Goal: Information Seeking & Learning: Learn about a topic

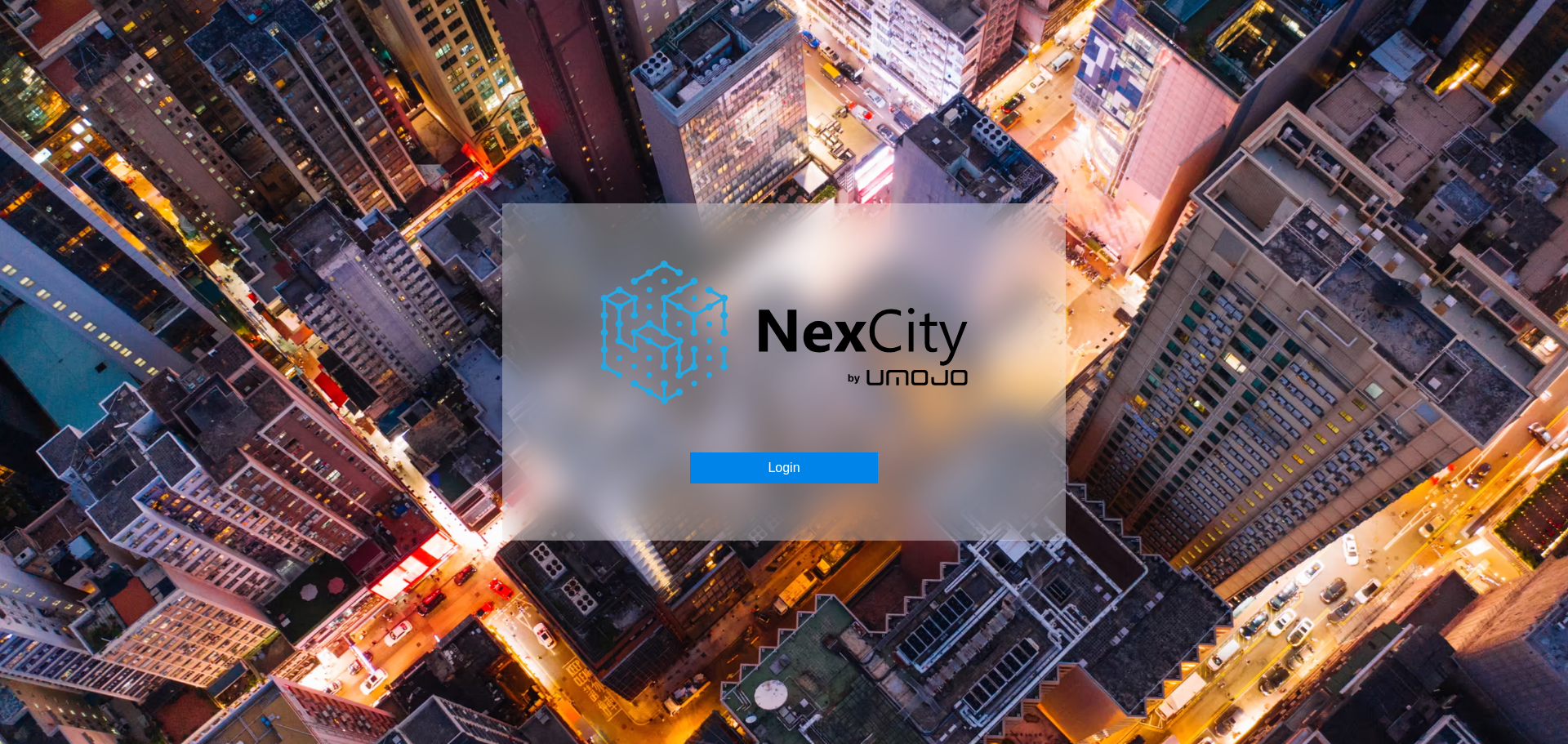
click at [798, 469] on button "Login" at bounding box center [784, 467] width 187 height 31
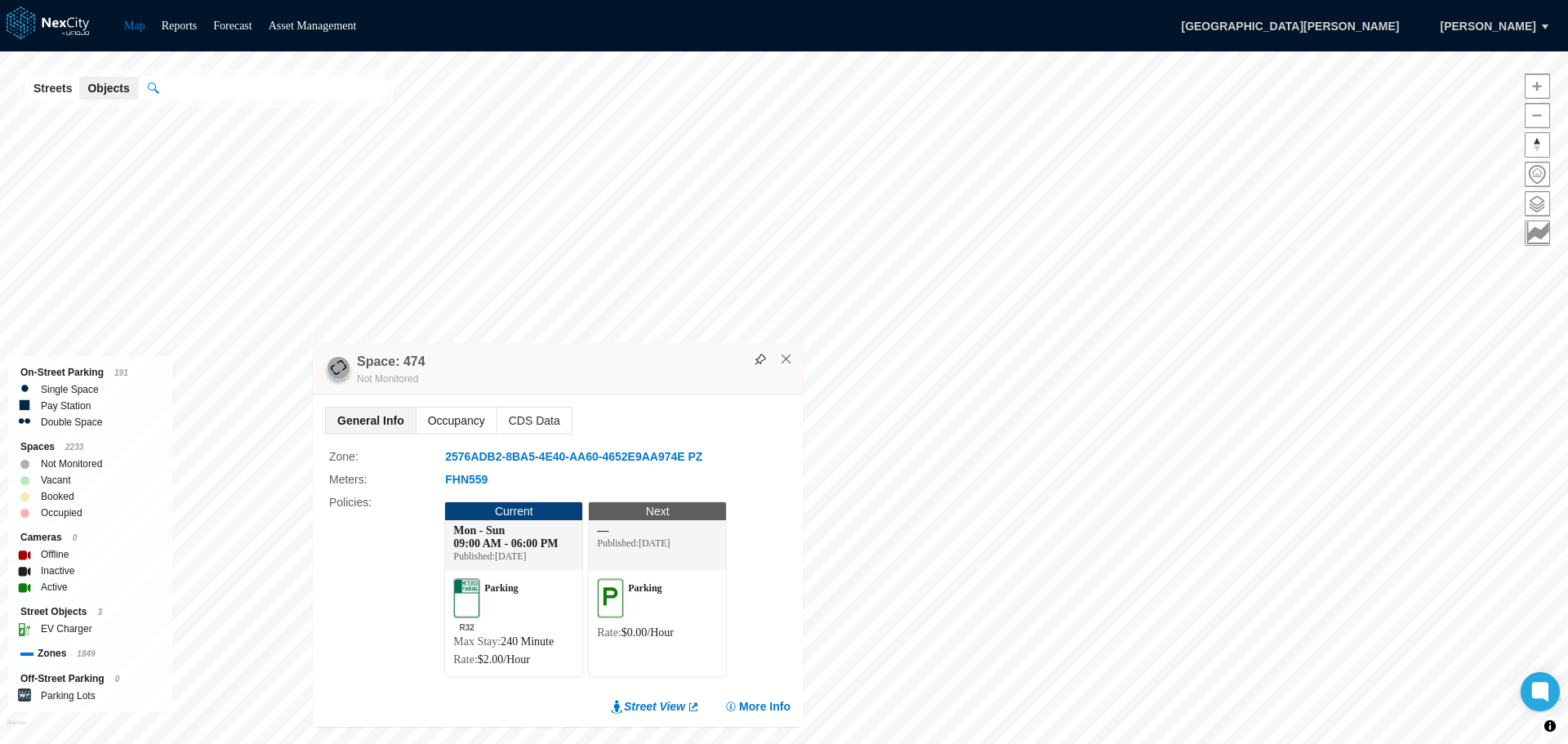
click at [444, 414] on span "Occupancy" at bounding box center [457, 420] width 80 height 26
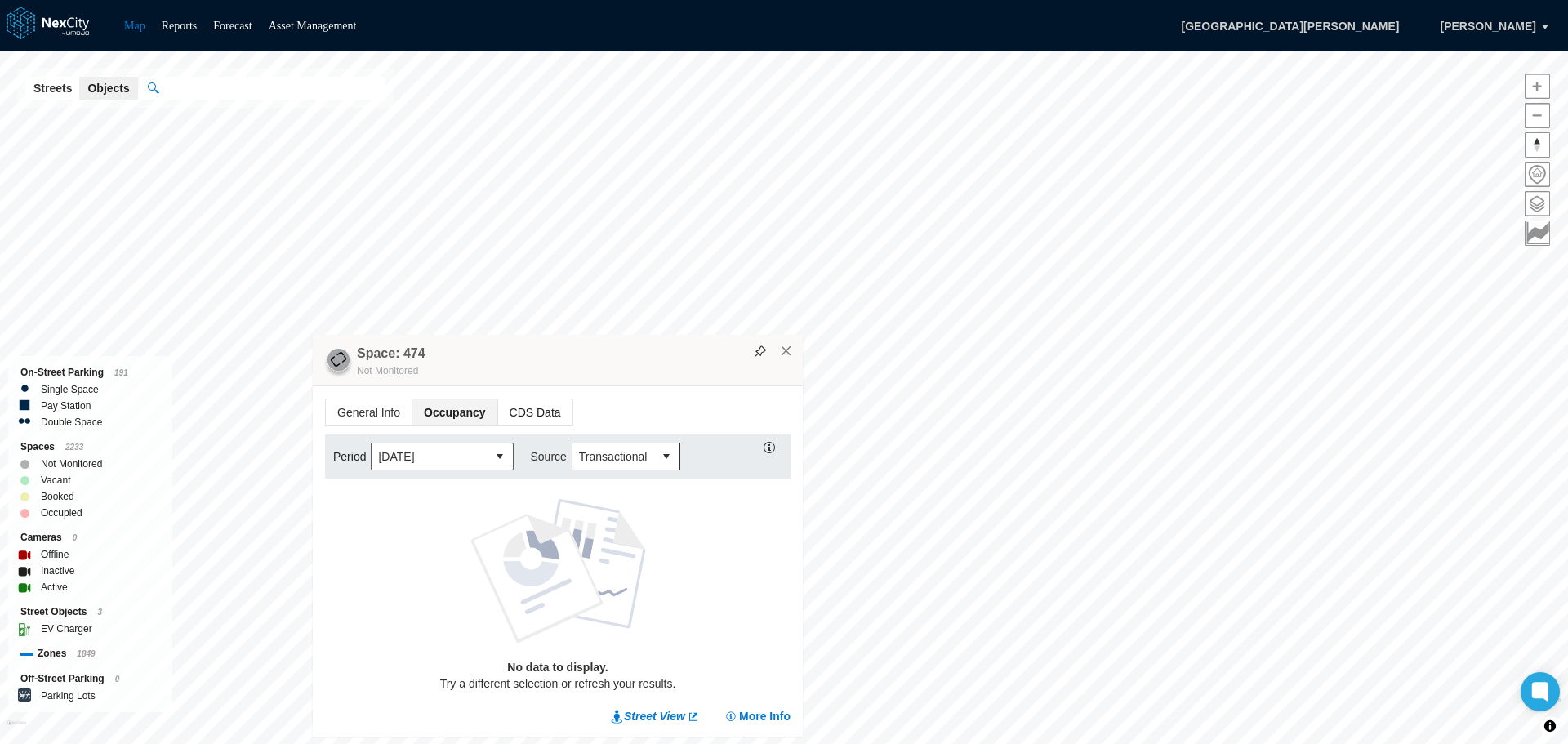
click at [546, 412] on span "CDS Data" at bounding box center [535, 412] width 74 height 26
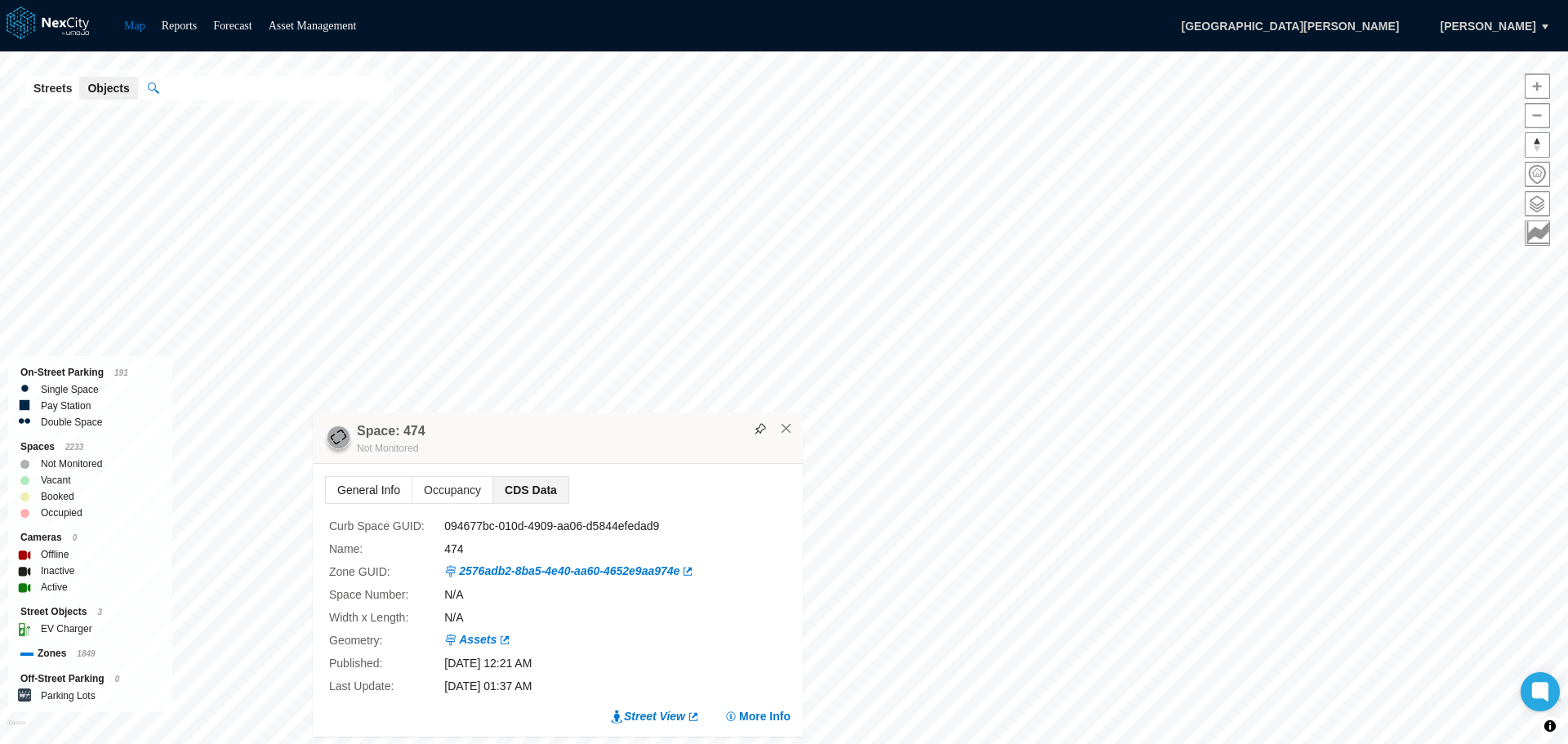
click at [382, 489] on span "General Info" at bounding box center [369, 489] width 86 height 26
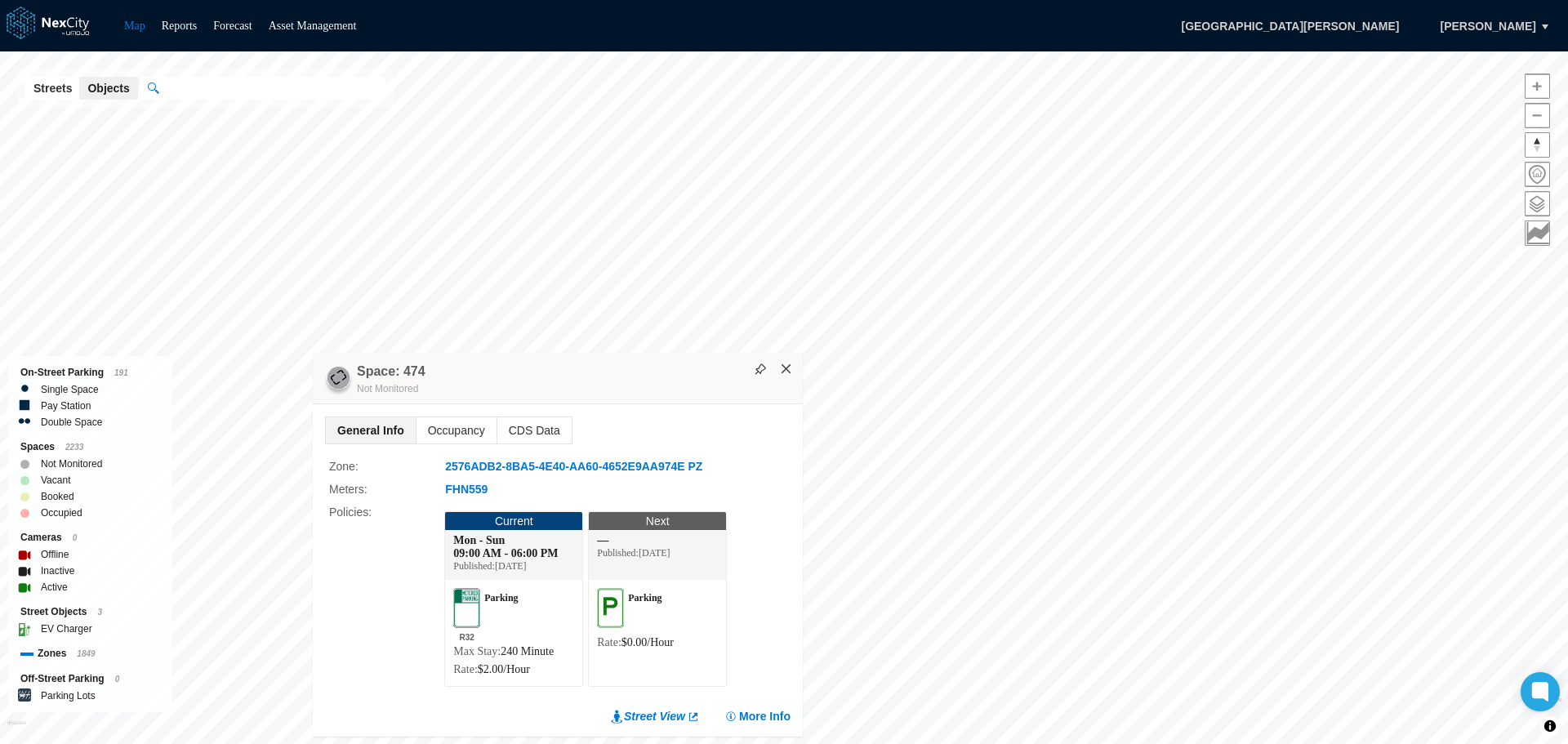
click at [785, 364] on button "×" at bounding box center [786, 369] width 14 height 14
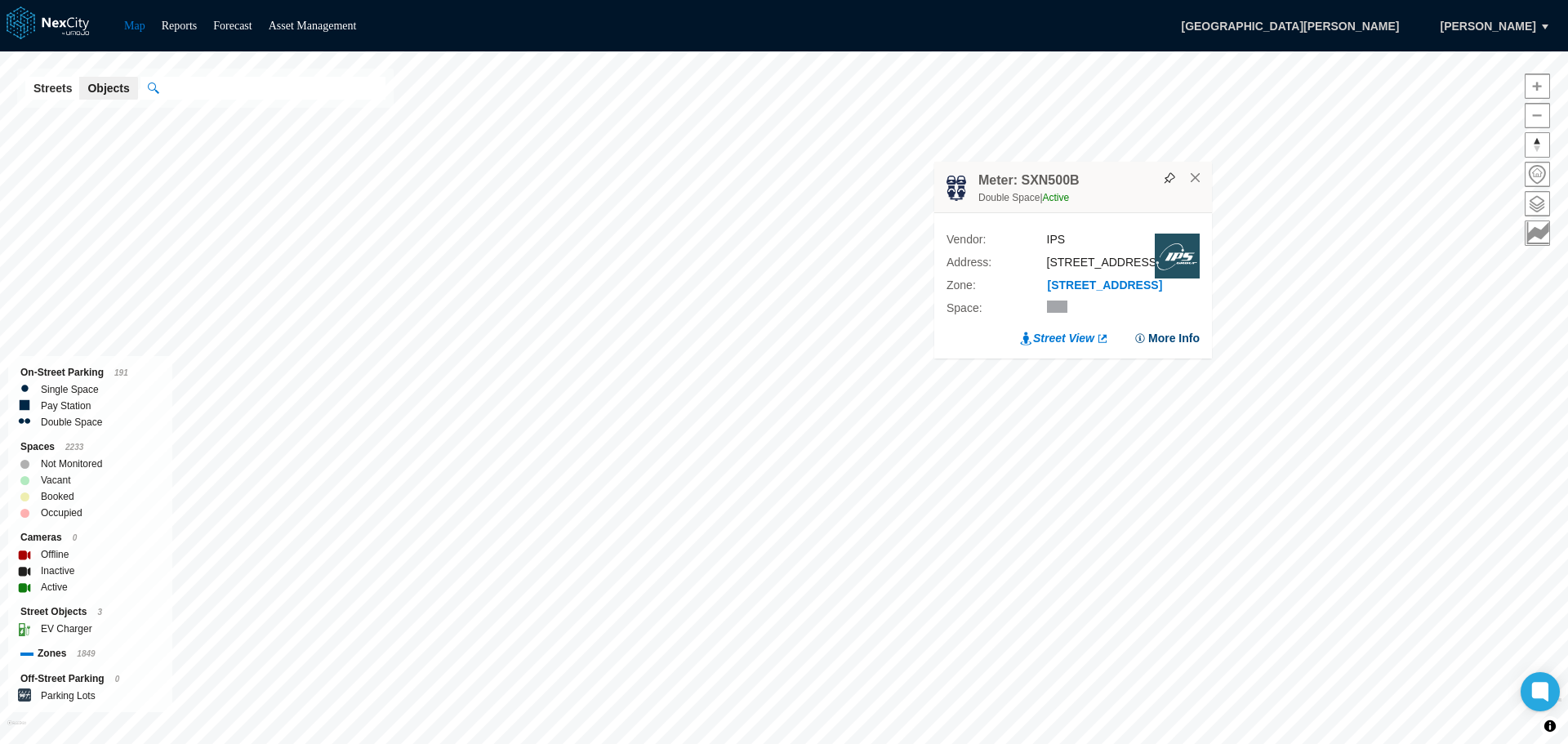
click at [1161, 342] on button "More Info" at bounding box center [1166, 337] width 66 height 16
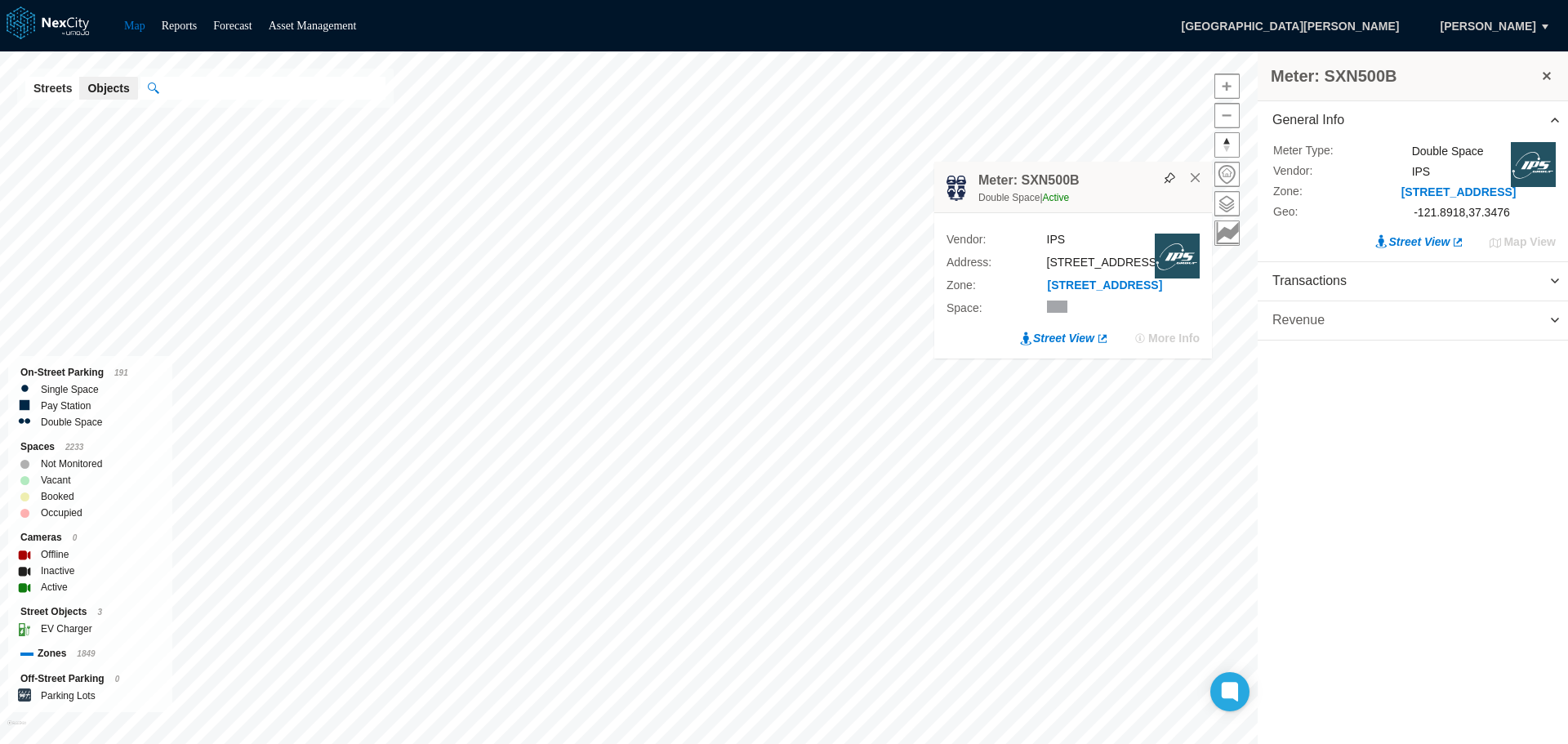
click at [1376, 326] on span "Revenue" at bounding box center [1414, 320] width 311 height 38
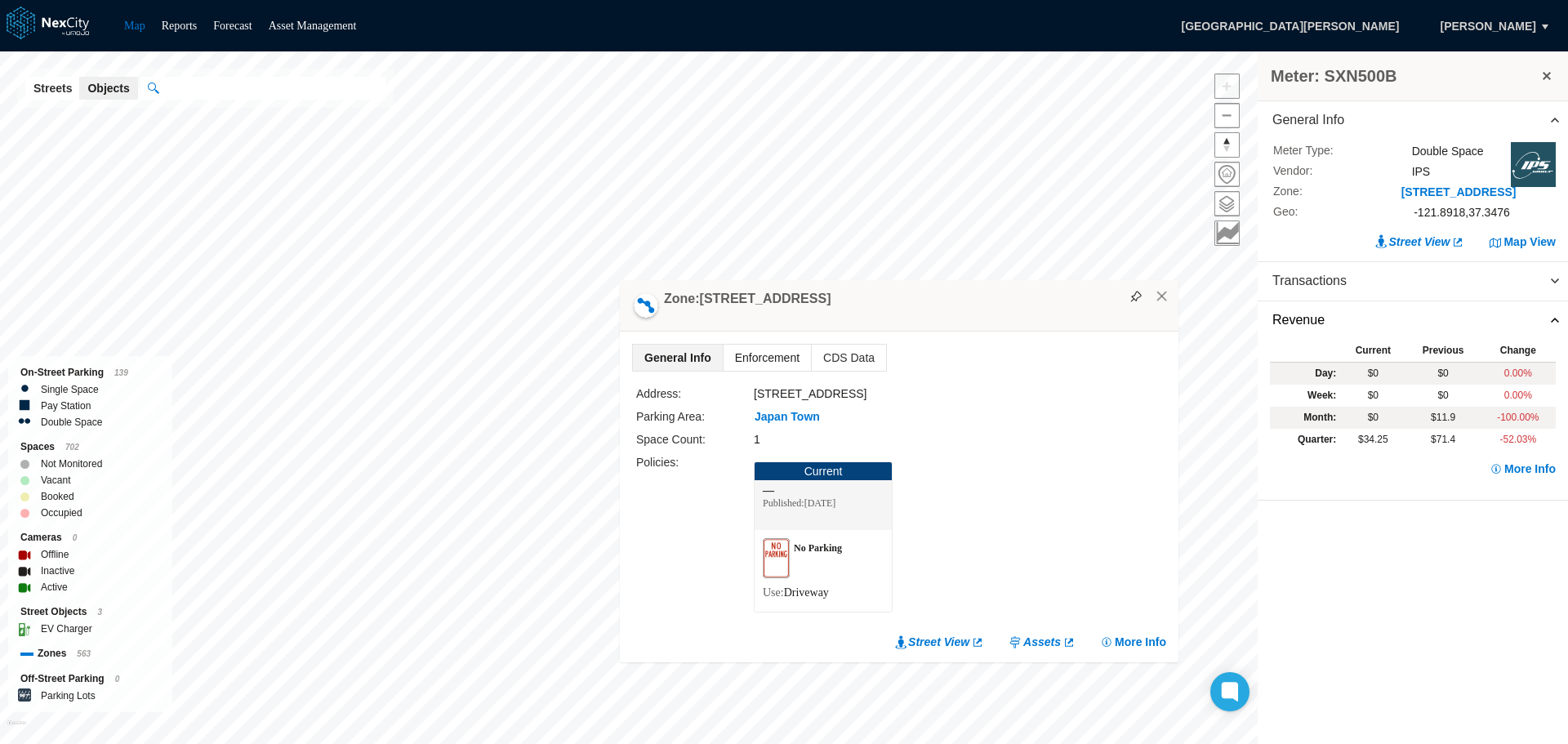
click at [778, 359] on span "Enforcement" at bounding box center [768, 357] width 88 height 26
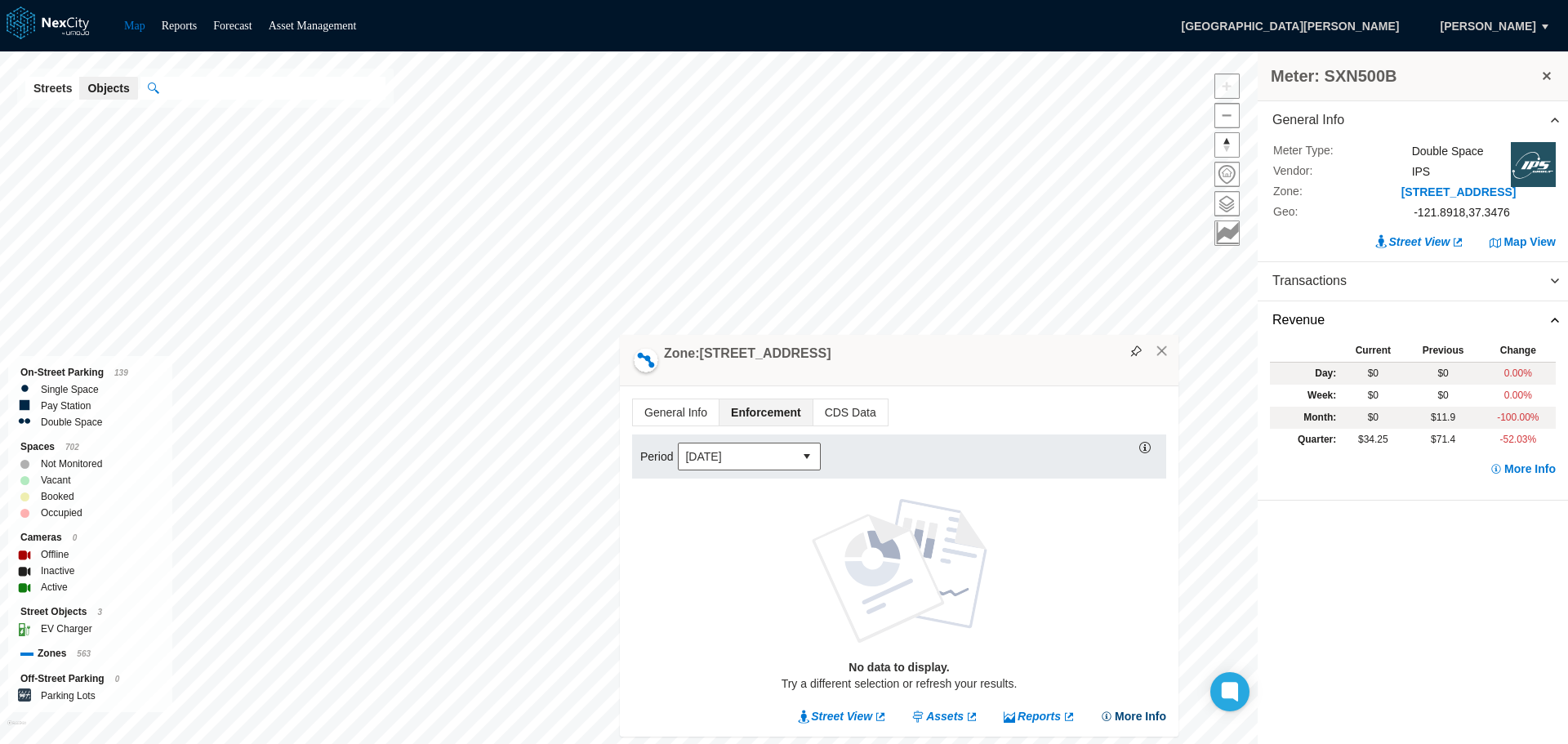
click at [1144, 719] on button "More Info" at bounding box center [1133, 715] width 66 height 16
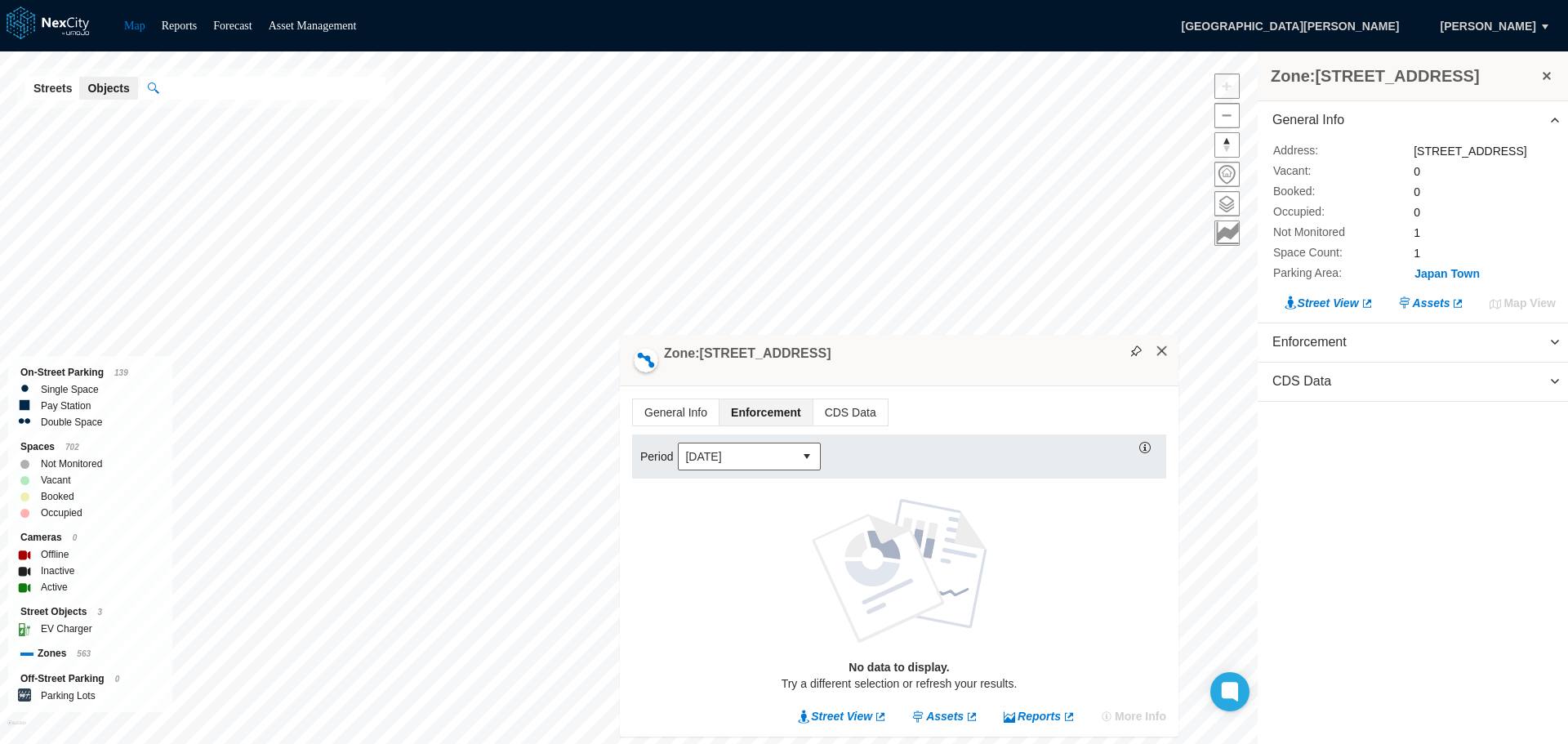
click at [1160, 348] on button "×" at bounding box center [1162, 350] width 14 height 14
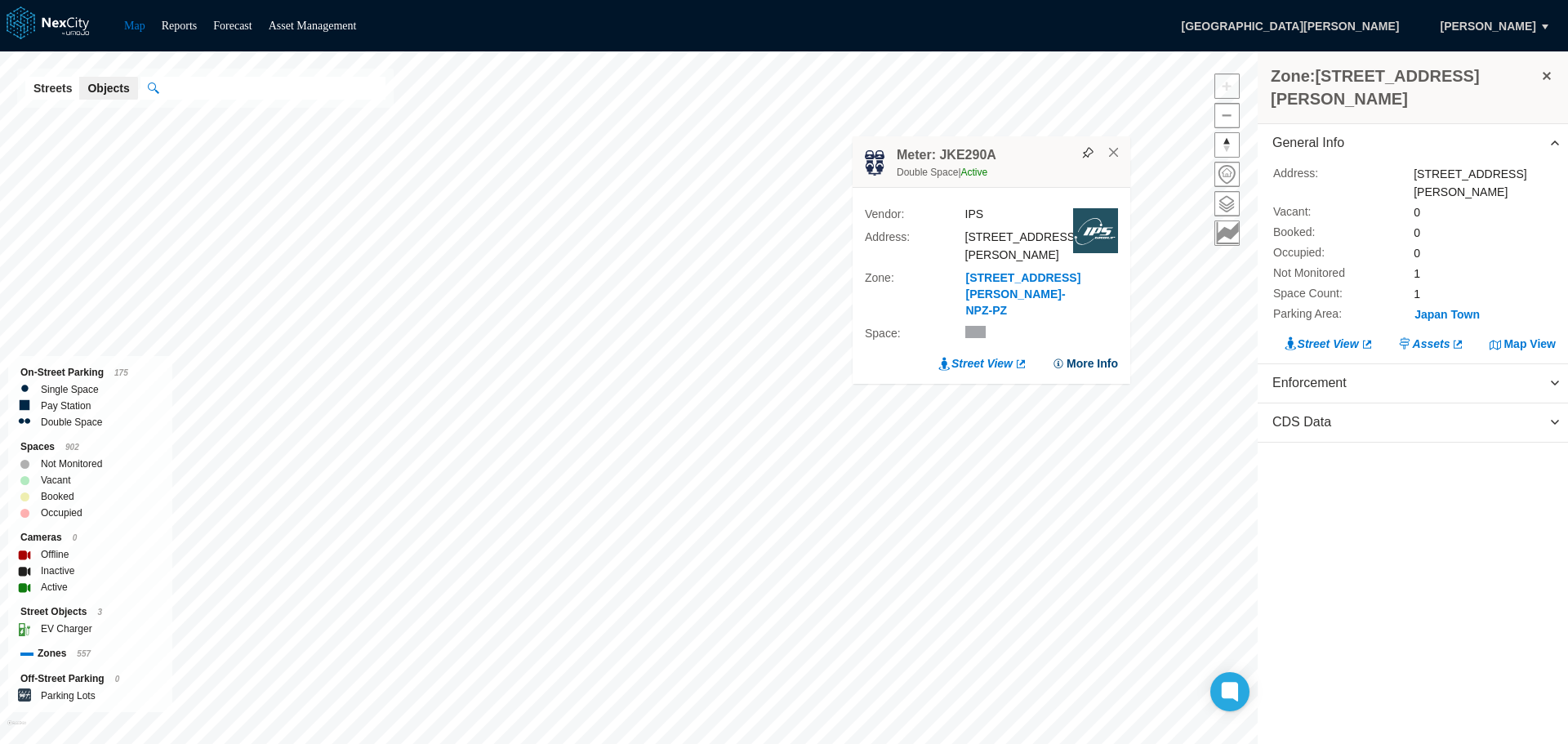
click at [1080, 364] on button "More Info" at bounding box center [1085, 363] width 66 height 16
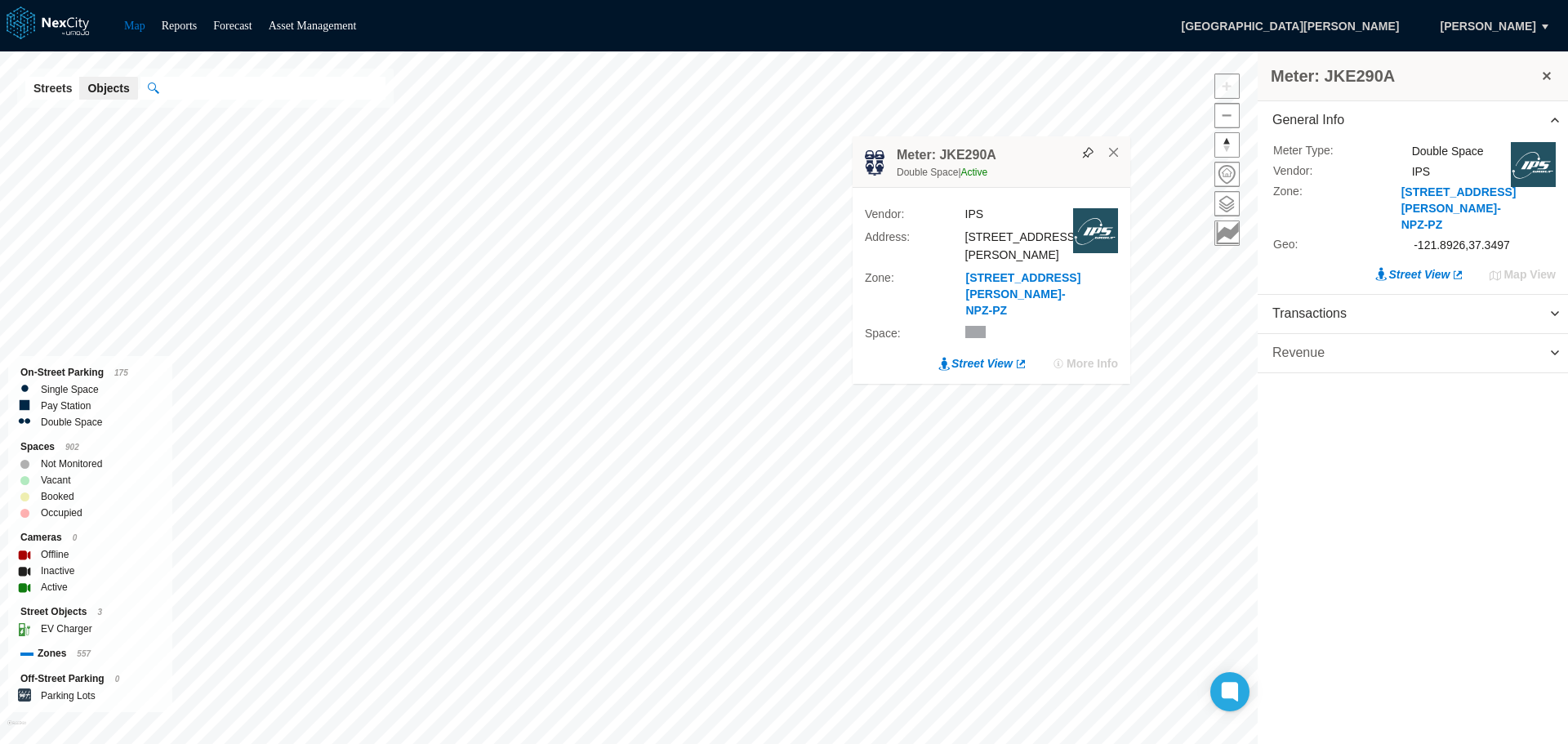
click at [1549, 346] on span at bounding box center [1554, 352] width 13 height 13
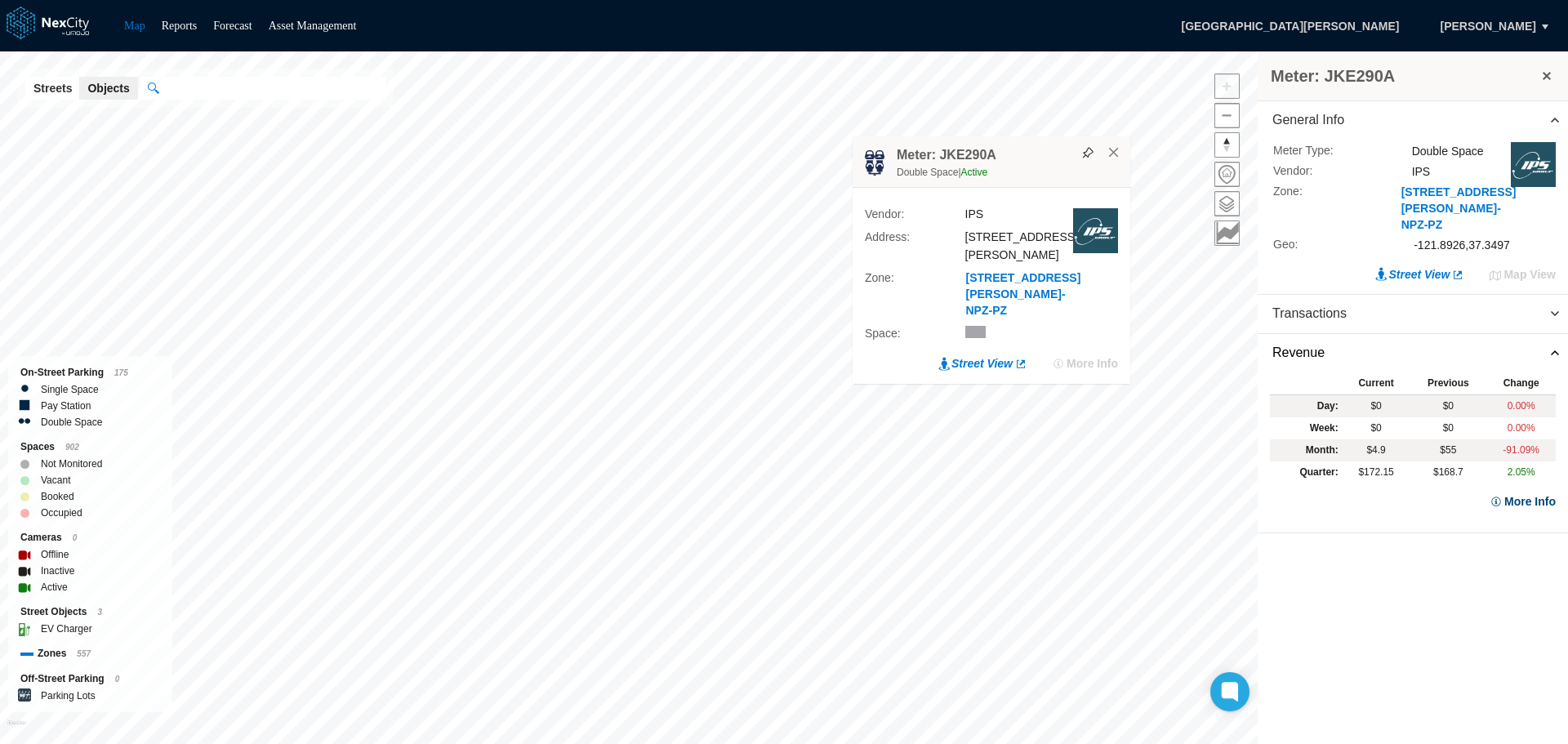
click at [1521, 493] on button "More Info" at bounding box center [1522, 501] width 66 height 16
click at [1121, 160] on button "×" at bounding box center [1113, 152] width 14 height 14
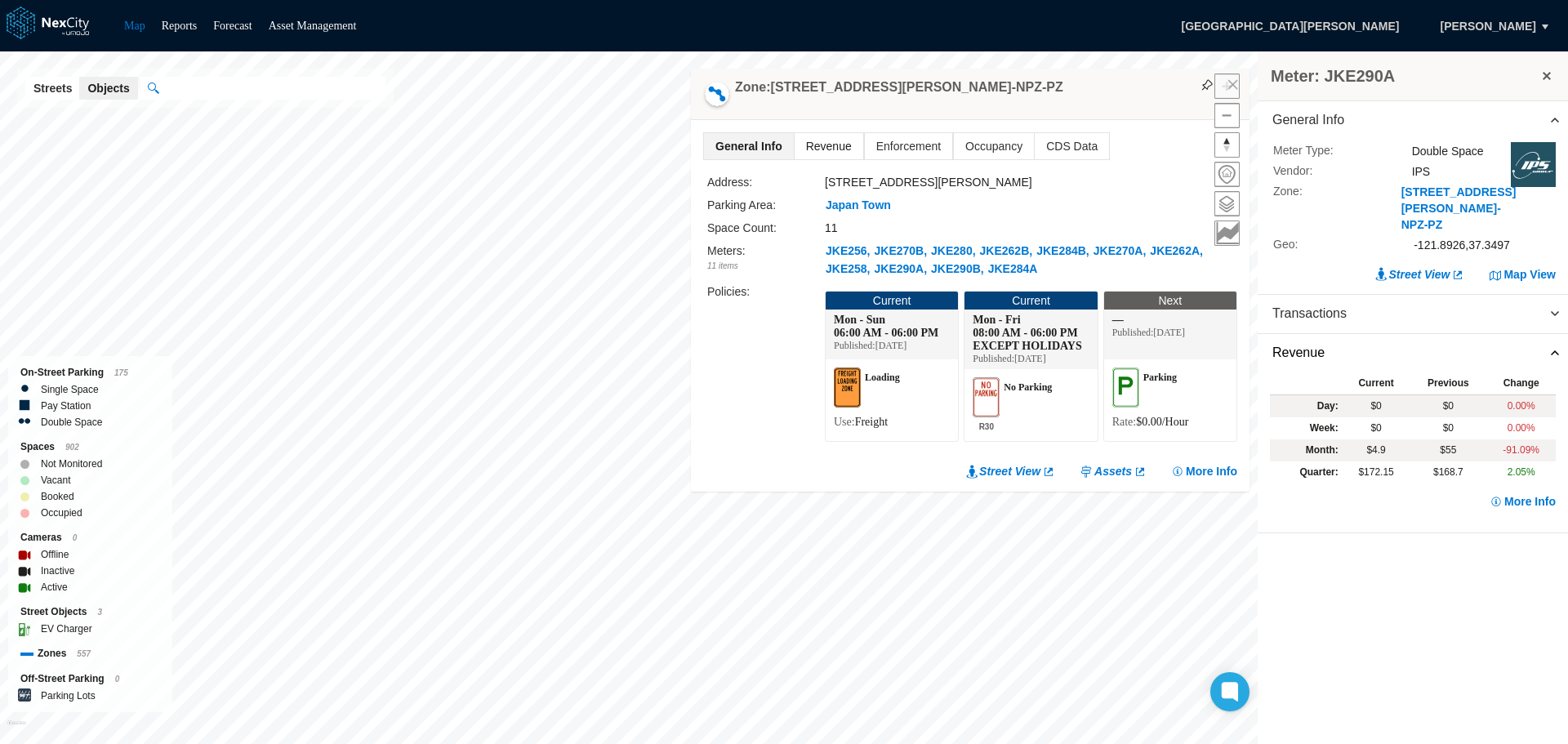
click at [821, 136] on span "Revenue" at bounding box center [829, 146] width 68 height 26
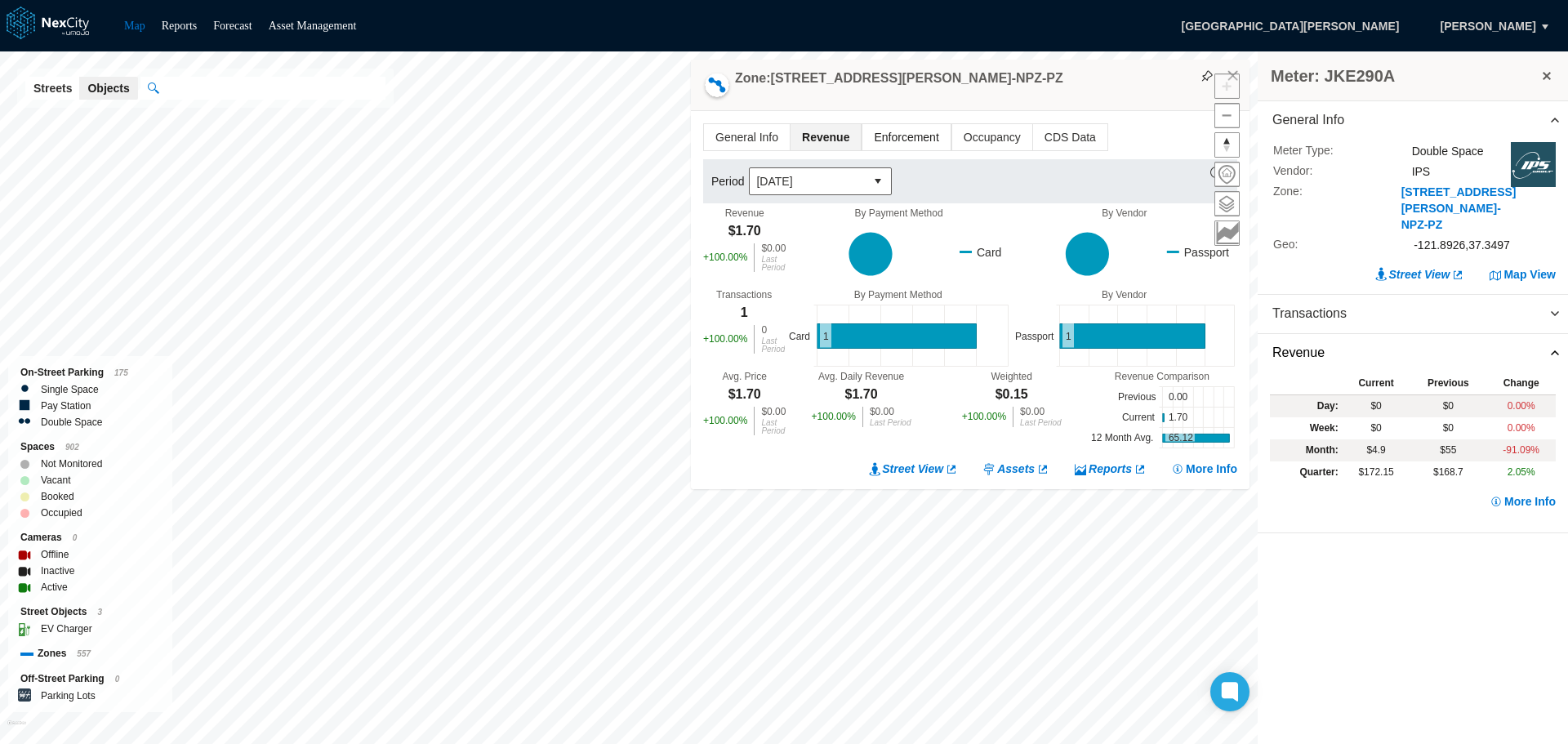
click at [902, 138] on span "Enforcement" at bounding box center [906, 137] width 88 height 26
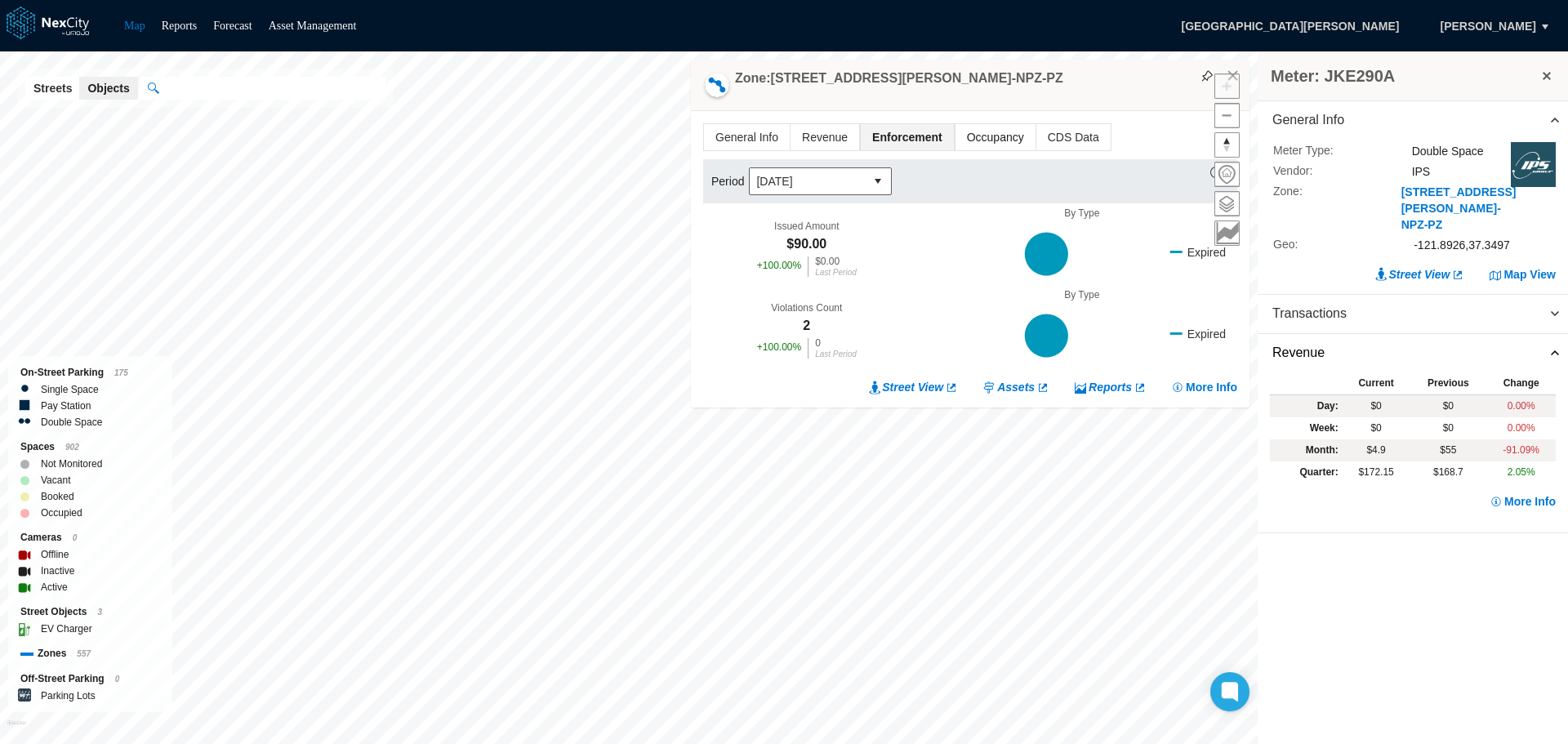
click at [997, 137] on span "Occupancy" at bounding box center [995, 137] width 80 height 26
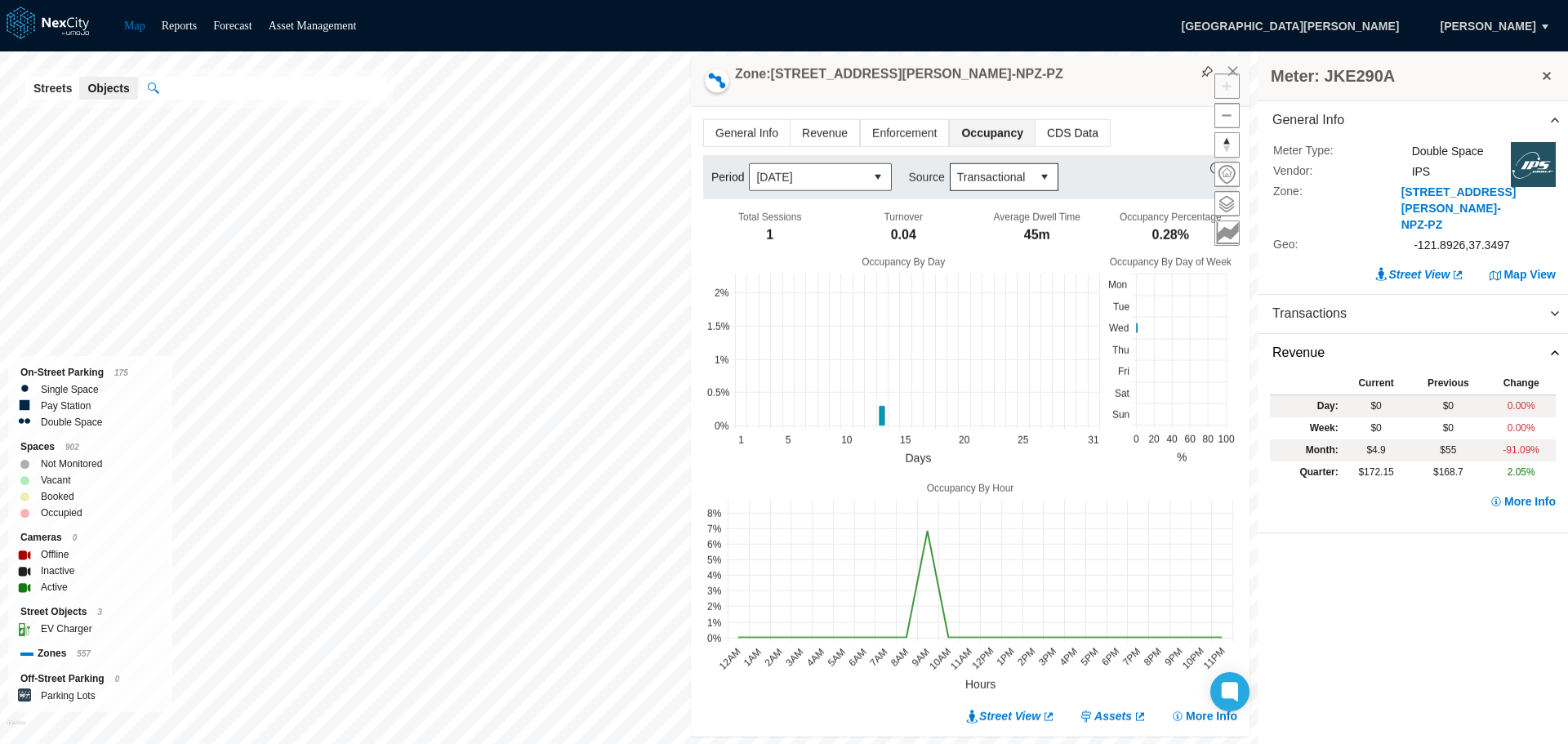
click at [1063, 136] on span "CDS Data" at bounding box center [1073, 132] width 74 height 26
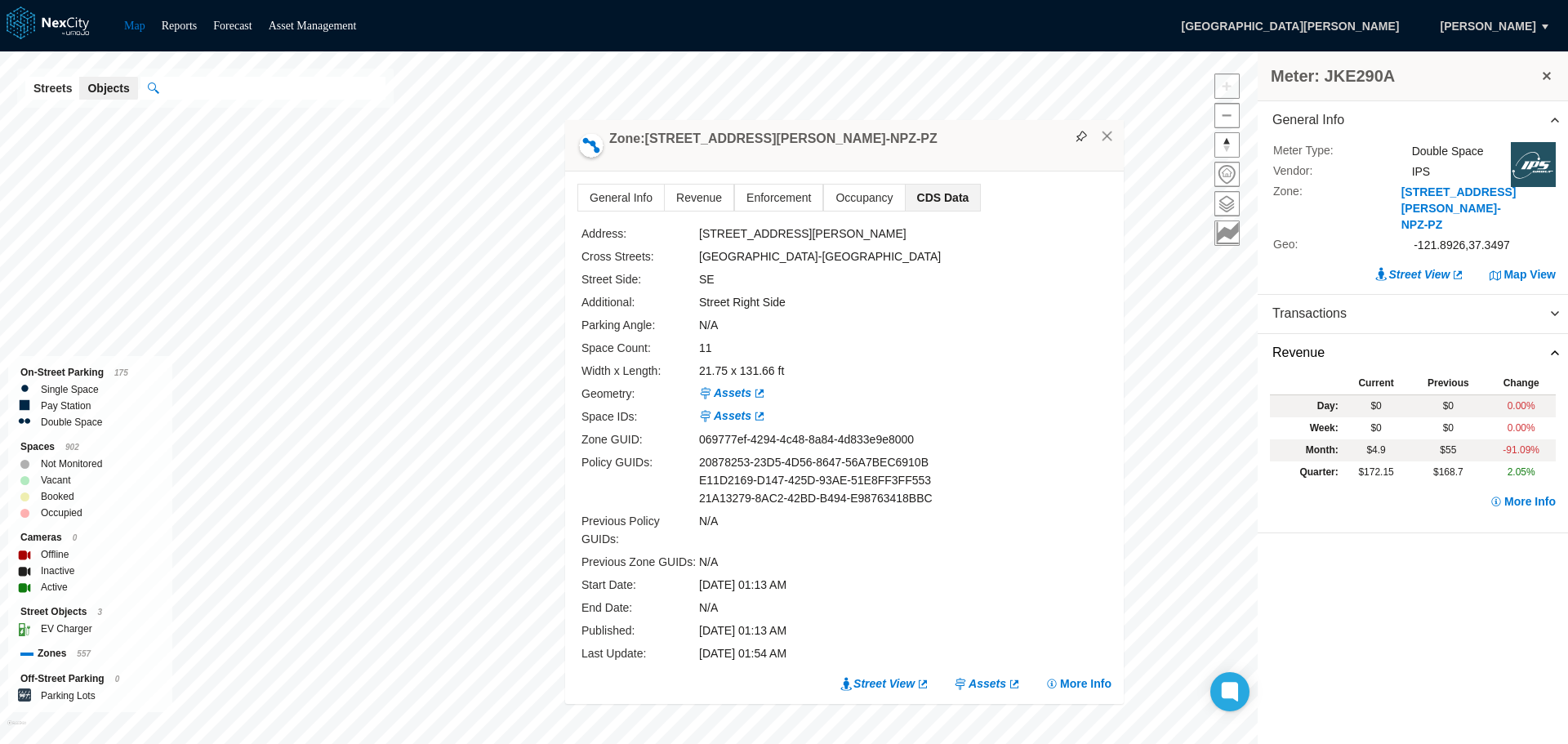
drag, startPoint x: 1106, startPoint y: 197, endPoint x: 981, endPoint y: 164, distance: 129.3
click at [981, 164] on div "Zone: [STREET_ADDRESS][PERSON_NAME]-NPZ-PZ" at bounding box center [845, 145] width 559 height 51
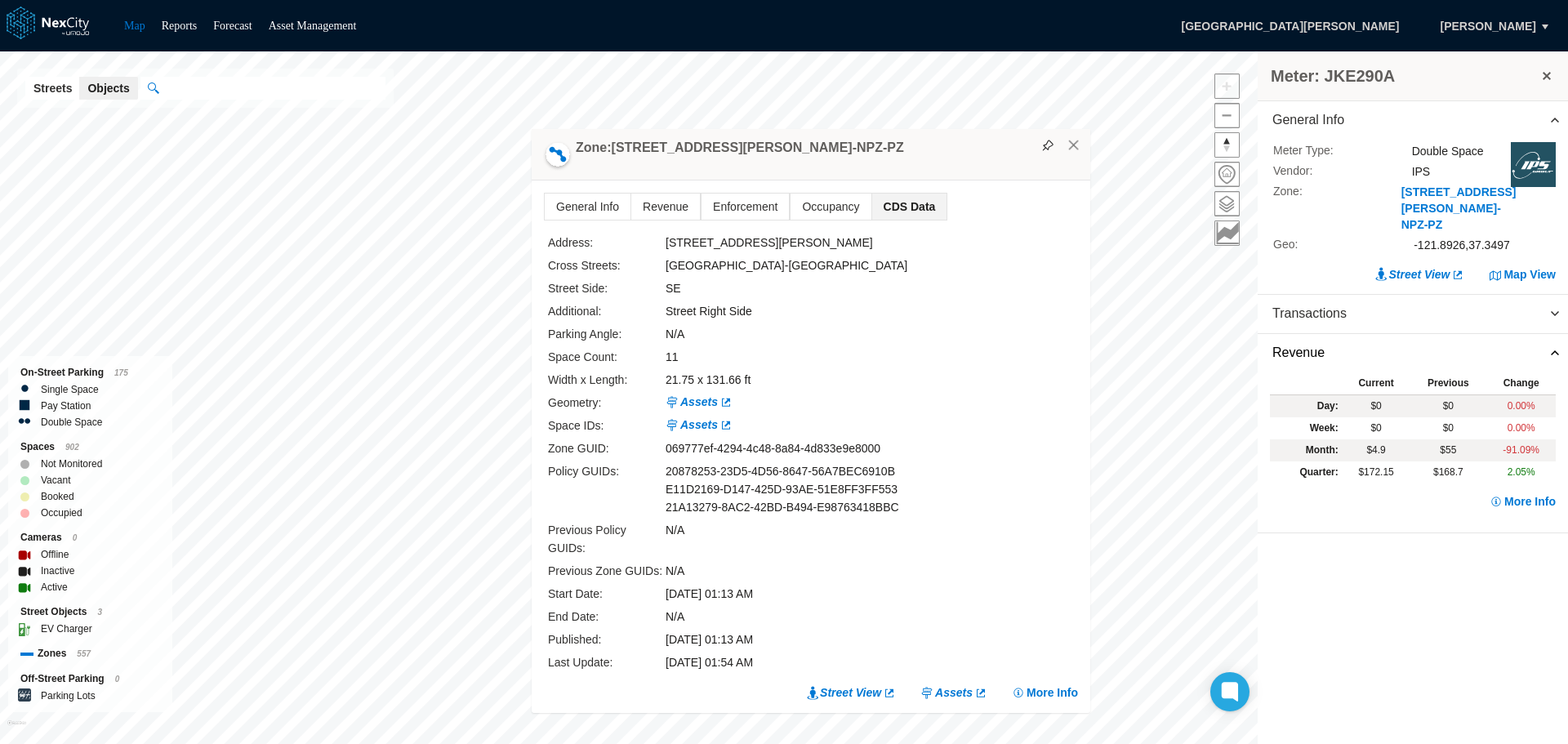
drag, startPoint x: 1149, startPoint y: 197, endPoint x: 984, endPoint y: 172, distance: 166.9
click at [984, 172] on div "Zone: [STREET_ADDRESS][PERSON_NAME]-NPZ-PZ" at bounding box center [811, 154] width 559 height 51
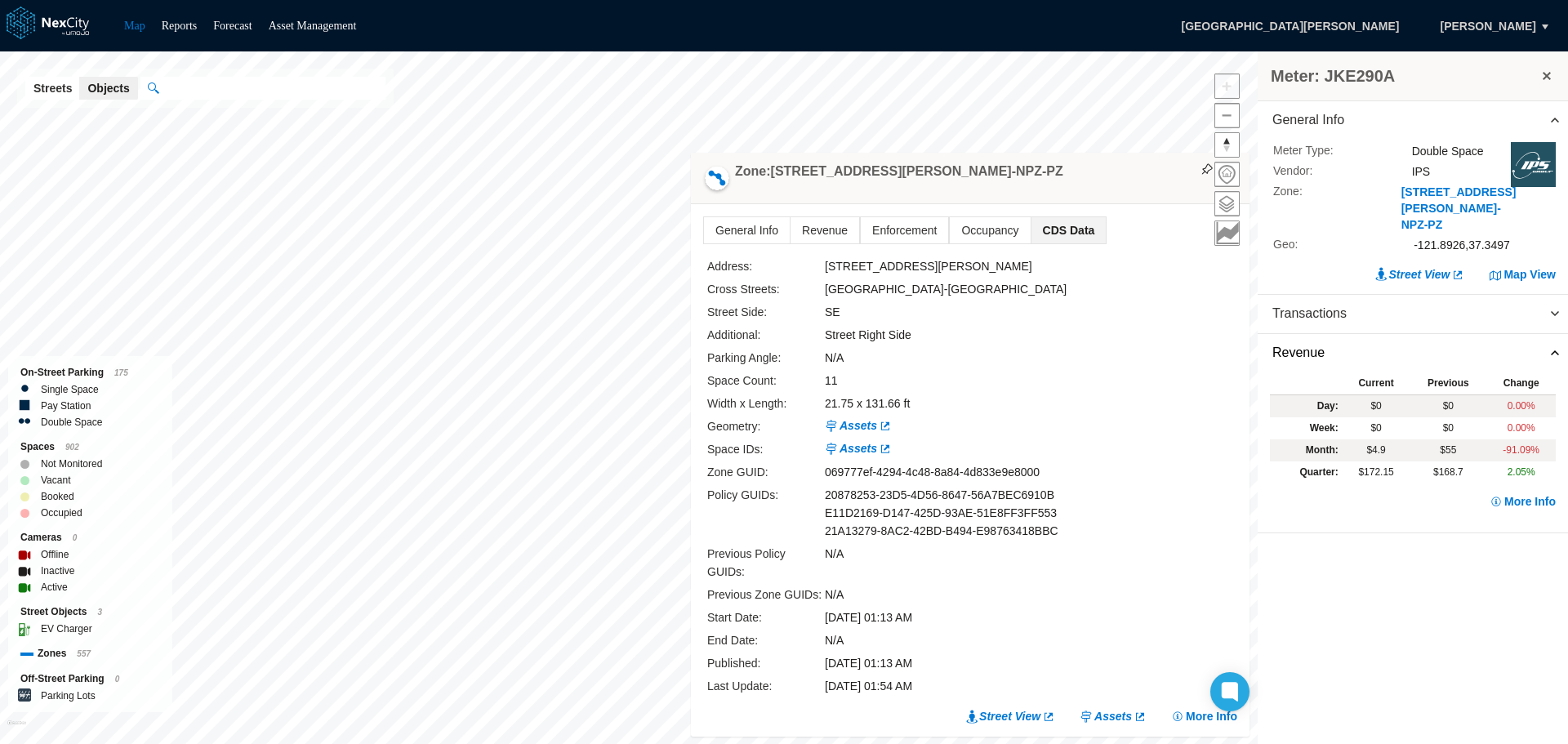
click at [1128, 186] on div "Zone: [STREET_ADDRESS][PERSON_NAME]-NPZ-PZ" at bounding box center [971, 178] width 559 height 51
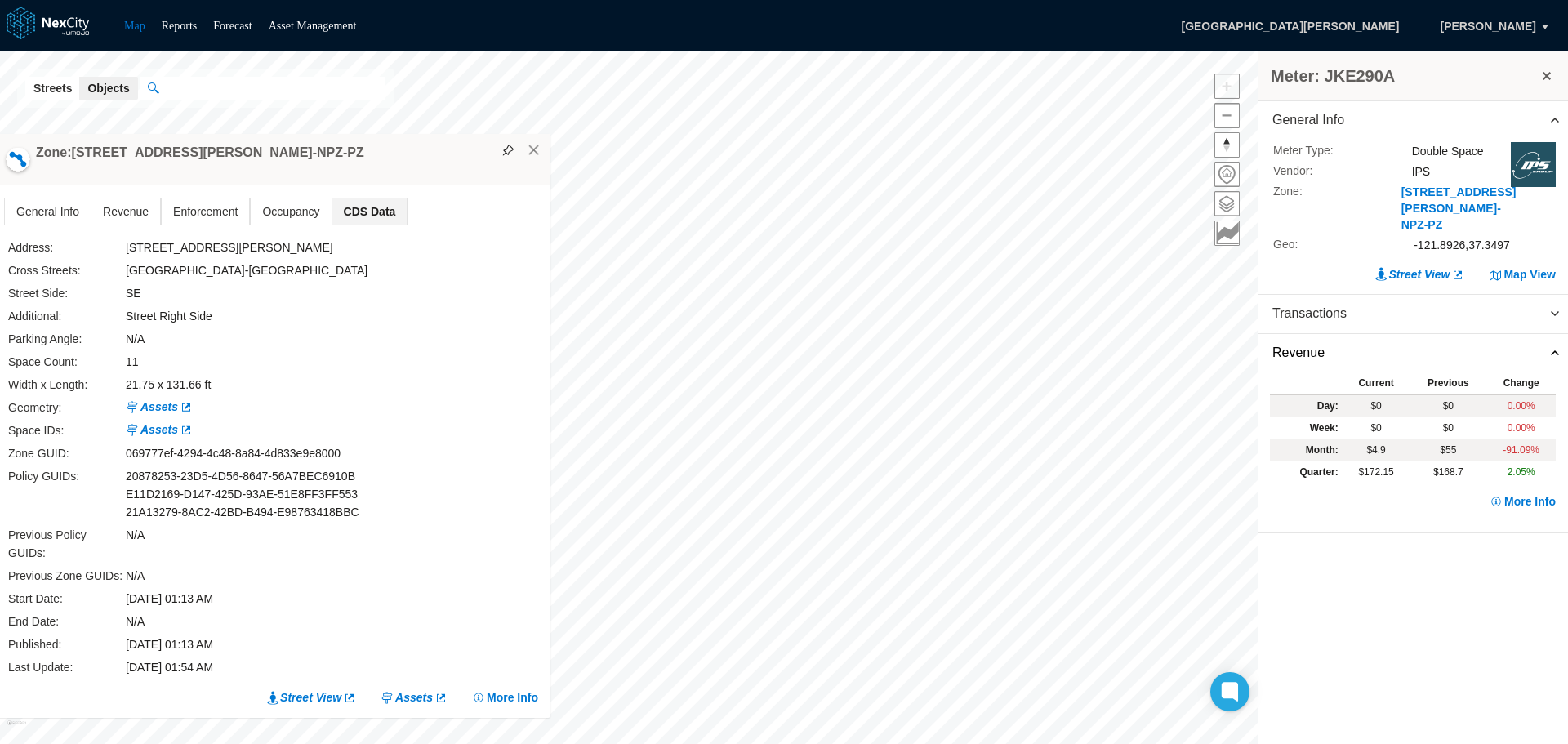
drag, startPoint x: 1129, startPoint y: 202, endPoint x: 430, endPoint y: 183, distance: 699.3
click at [430, 183] on div "Zone: [STREET_ADDRESS][PERSON_NAME]-NPZ-PZ" at bounding box center [271, 159] width 559 height 51
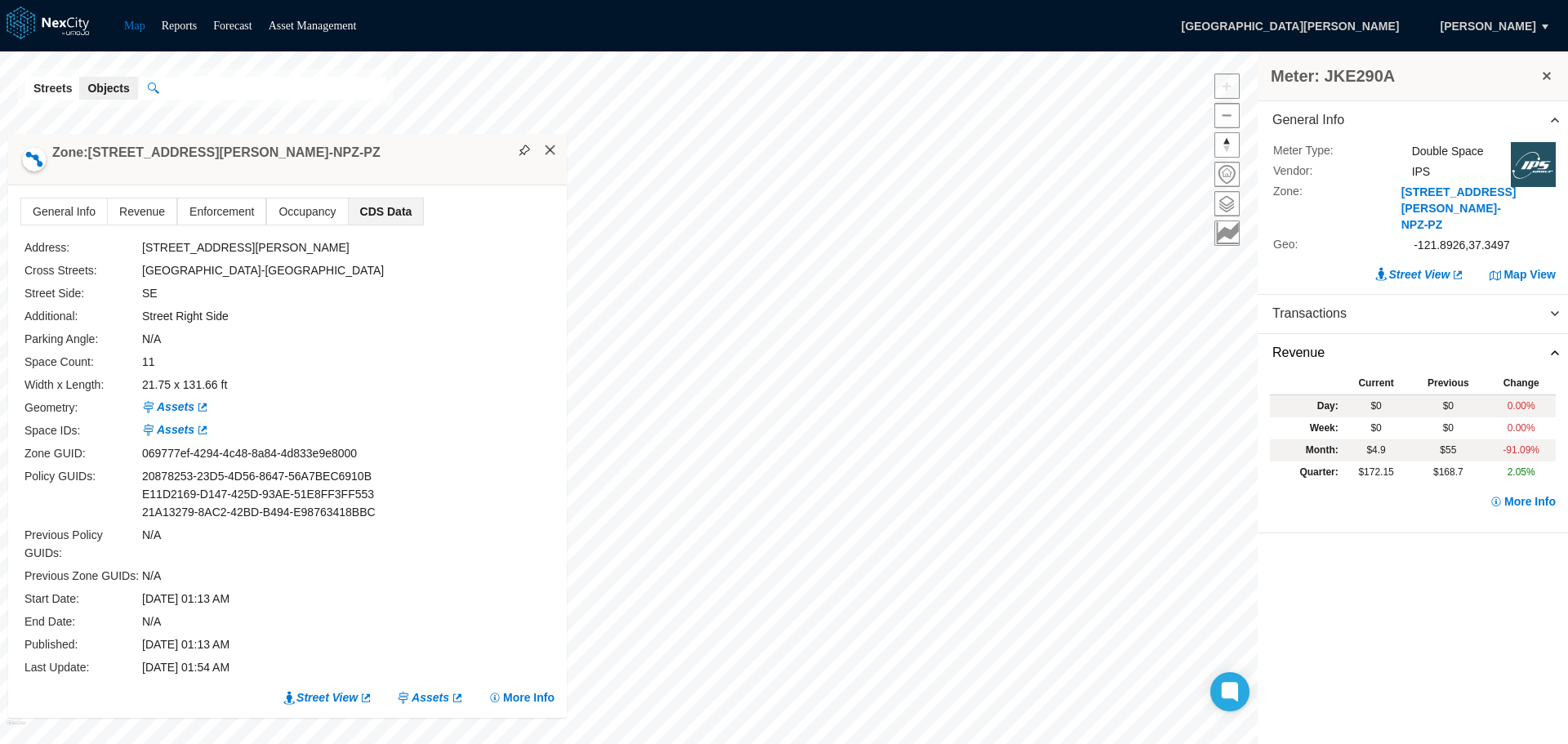
click at [549, 158] on button "×" at bounding box center [550, 149] width 14 height 14
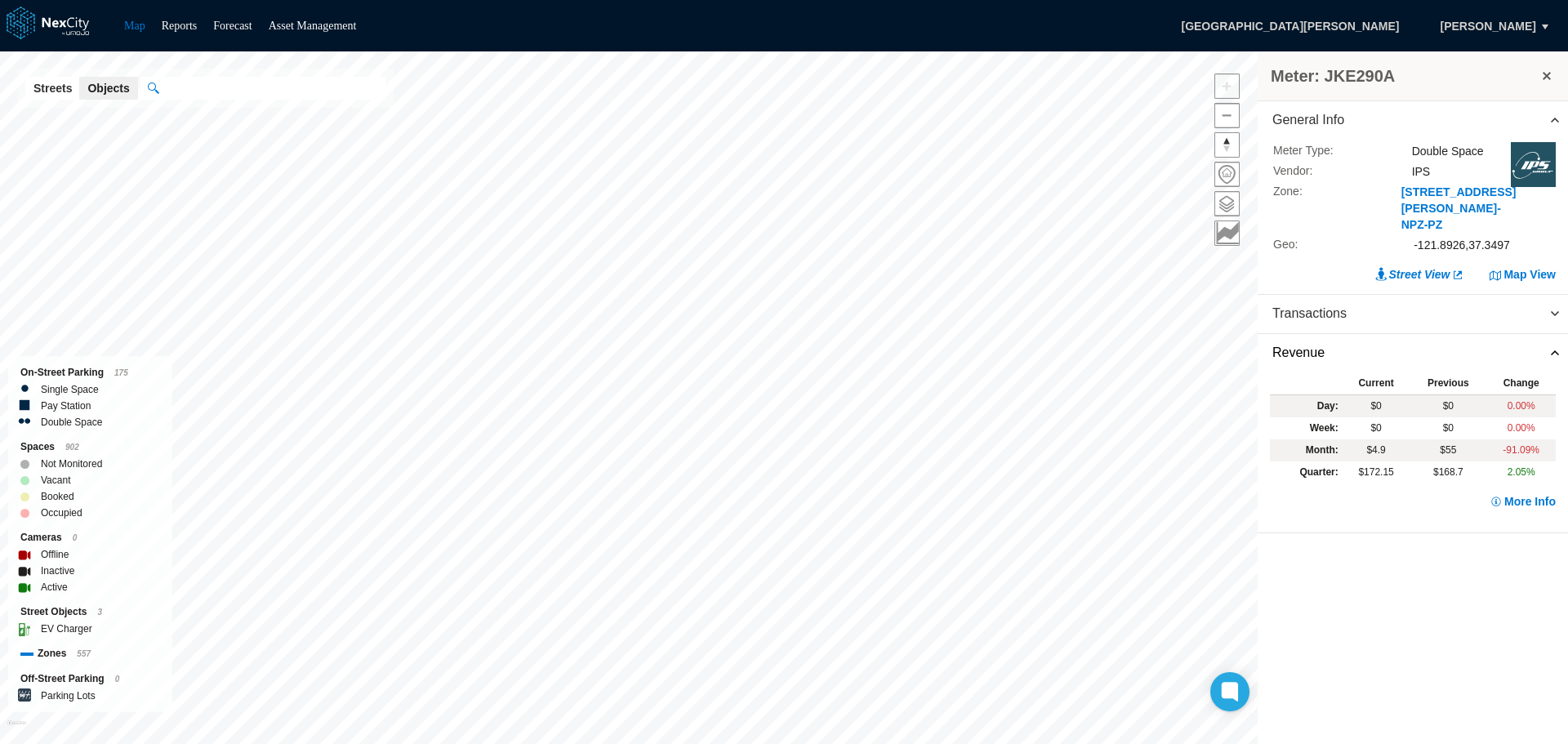
click at [1547, 69] on button at bounding box center [1546, 75] width 16 height 23
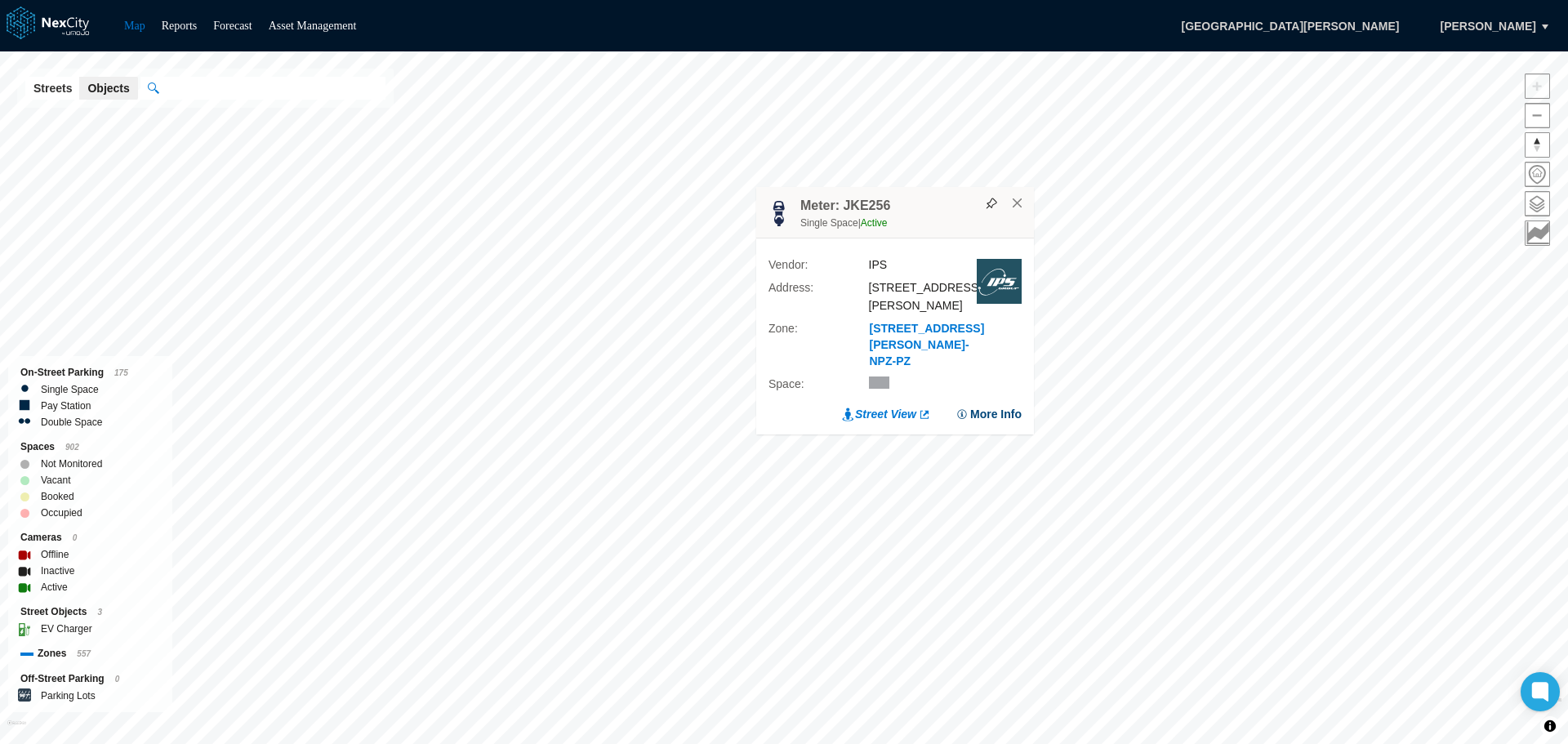
click at [989, 410] on button "More Info" at bounding box center [988, 413] width 66 height 16
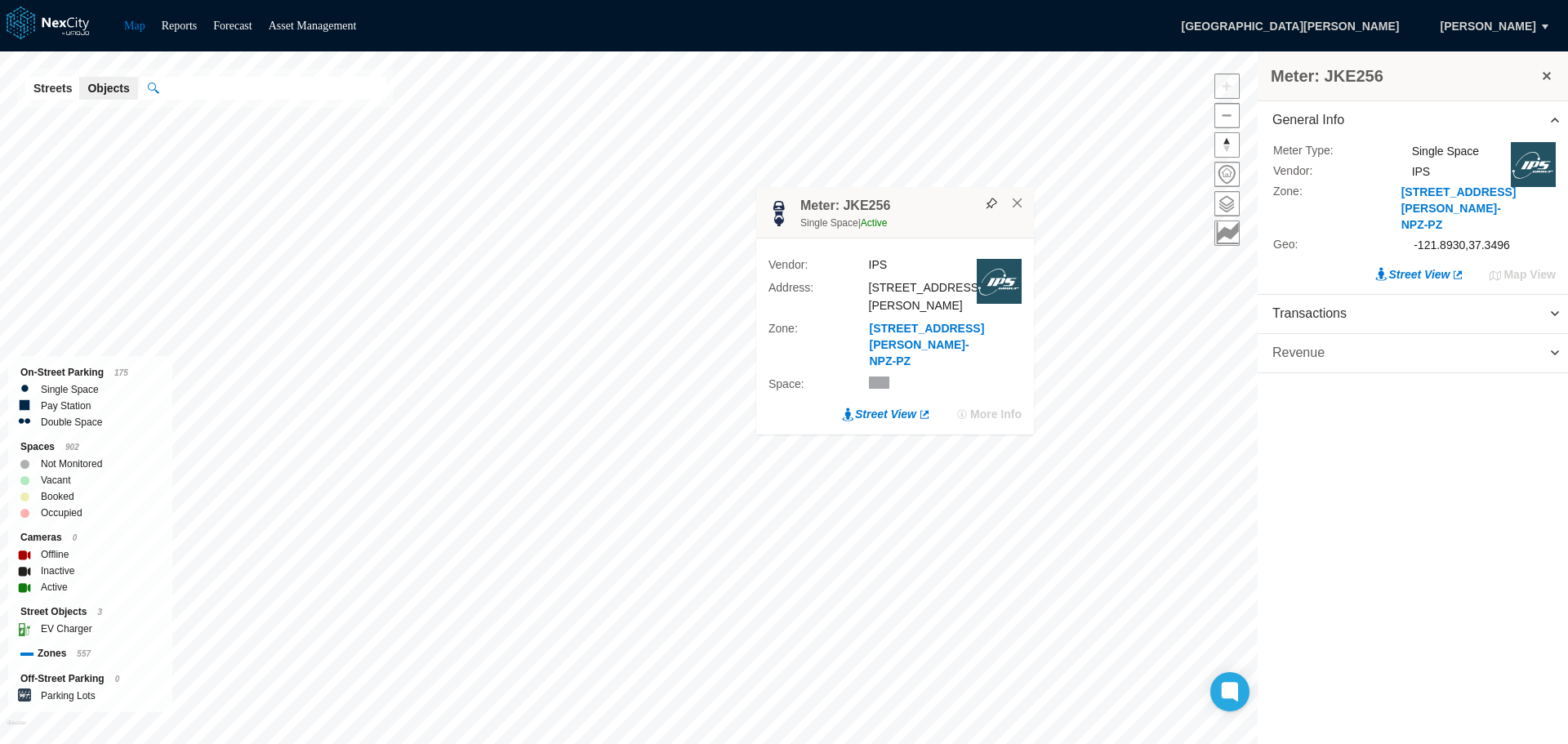
click at [1511, 334] on span "Revenue" at bounding box center [1414, 353] width 311 height 38
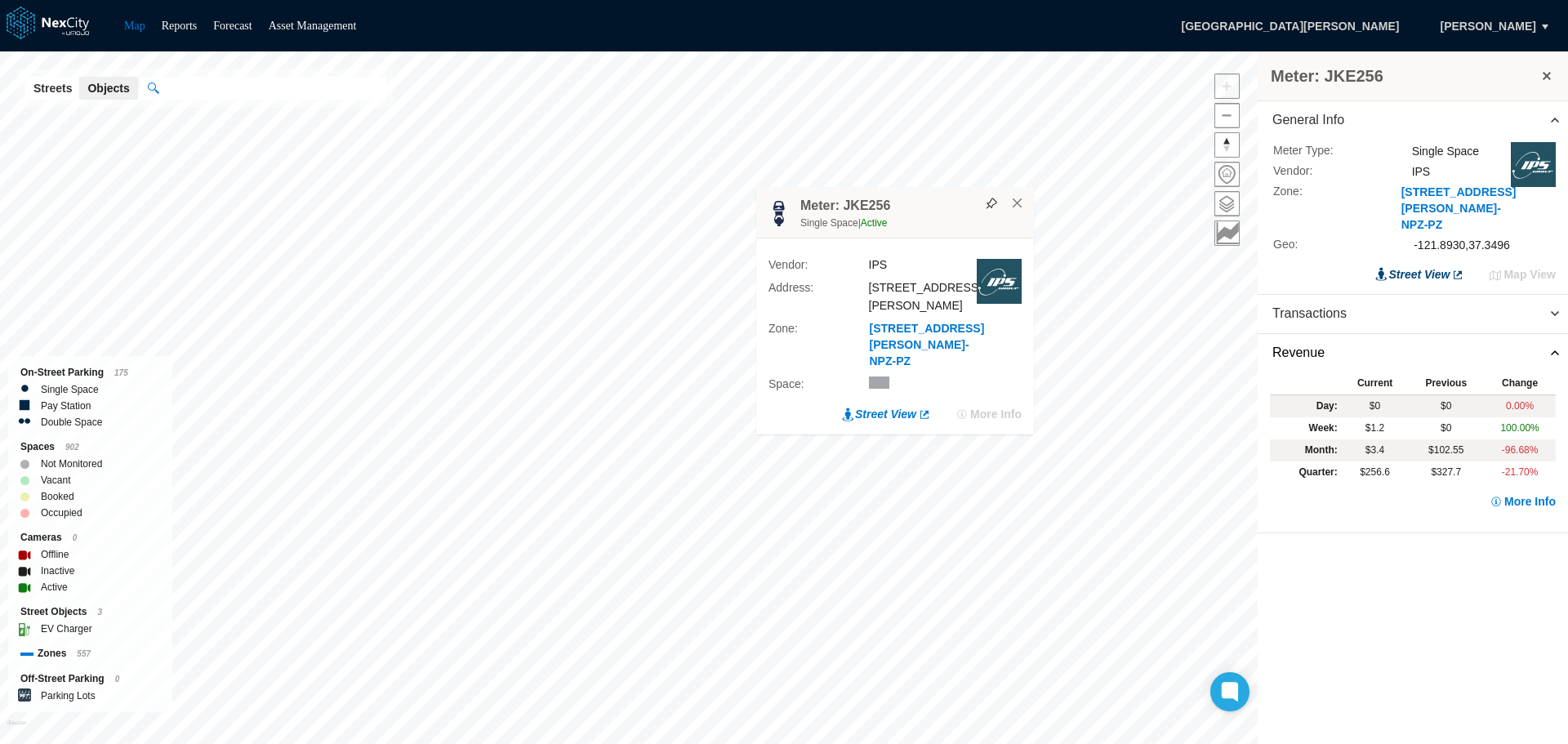
click at [1421, 267] on link "Street View" at bounding box center [1419, 274] width 89 height 16
click at [1019, 211] on button "×" at bounding box center [1017, 202] width 14 height 14
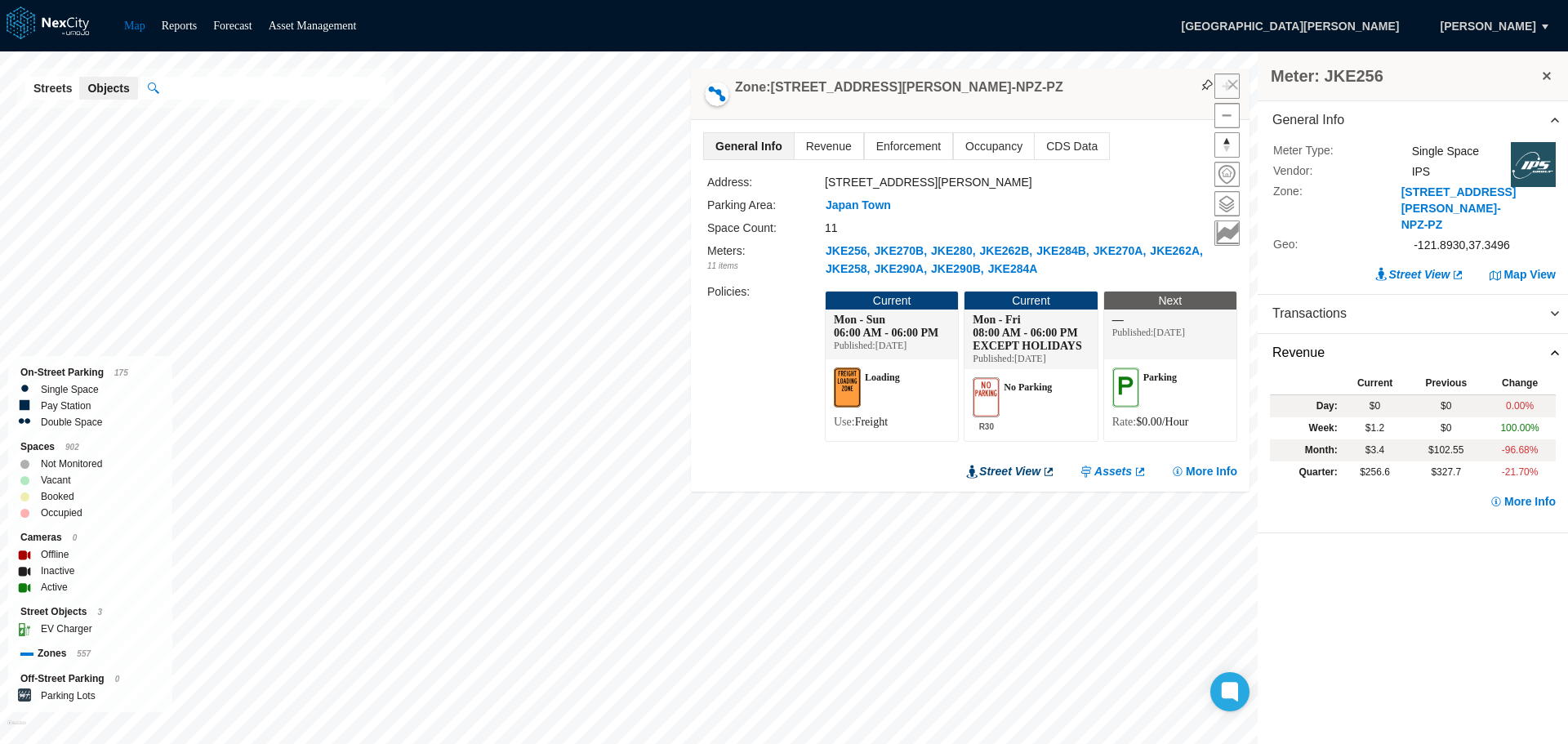
click at [1016, 471] on link "Street View" at bounding box center [1010, 471] width 89 height 16
click at [1546, 78] on button at bounding box center [1546, 75] width 16 height 23
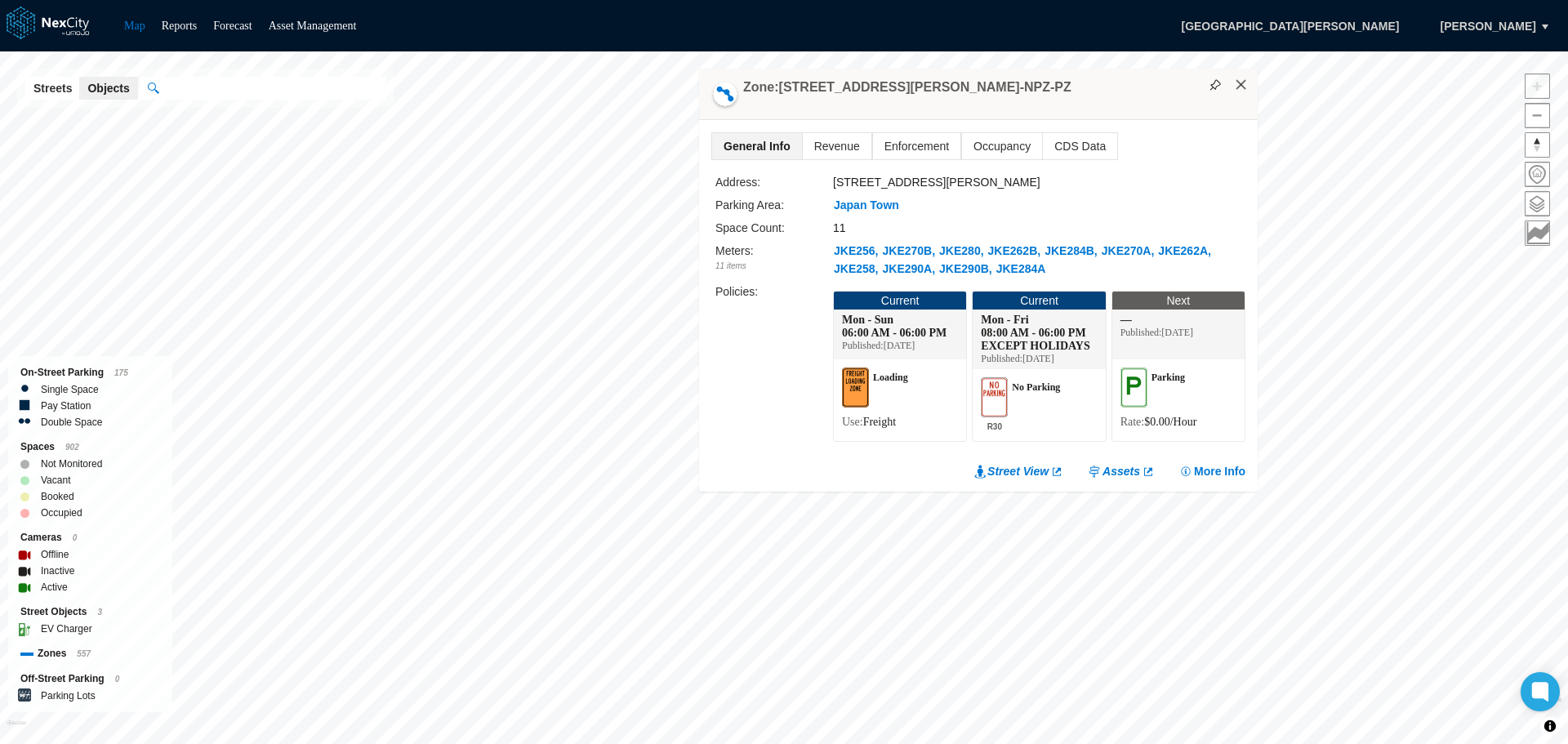
click at [1248, 78] on button "×" at bounding box center [1241, 84] width 14 height 14
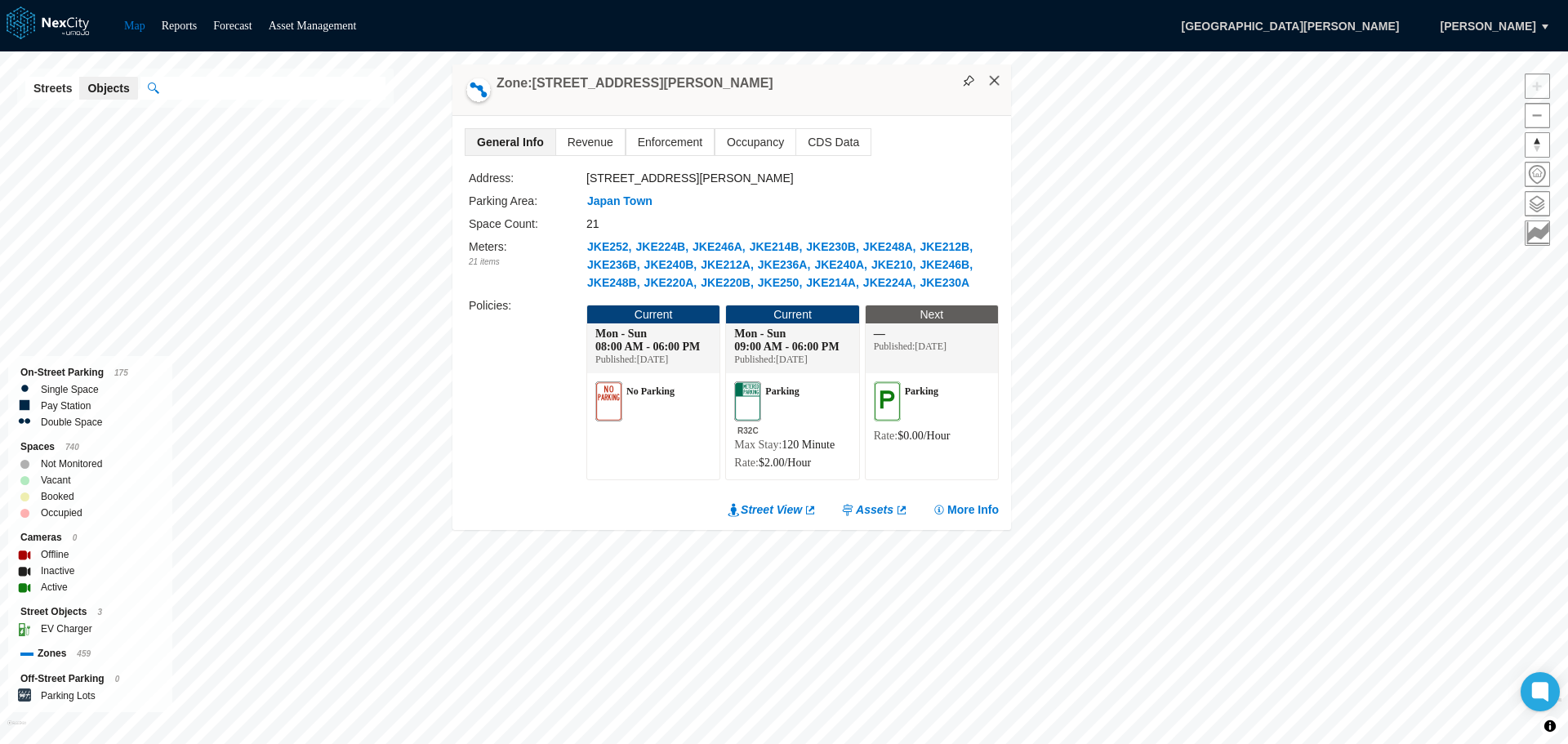
click at [998, 81] on button "×" at bounding box center [994, 80] width 14 height 14
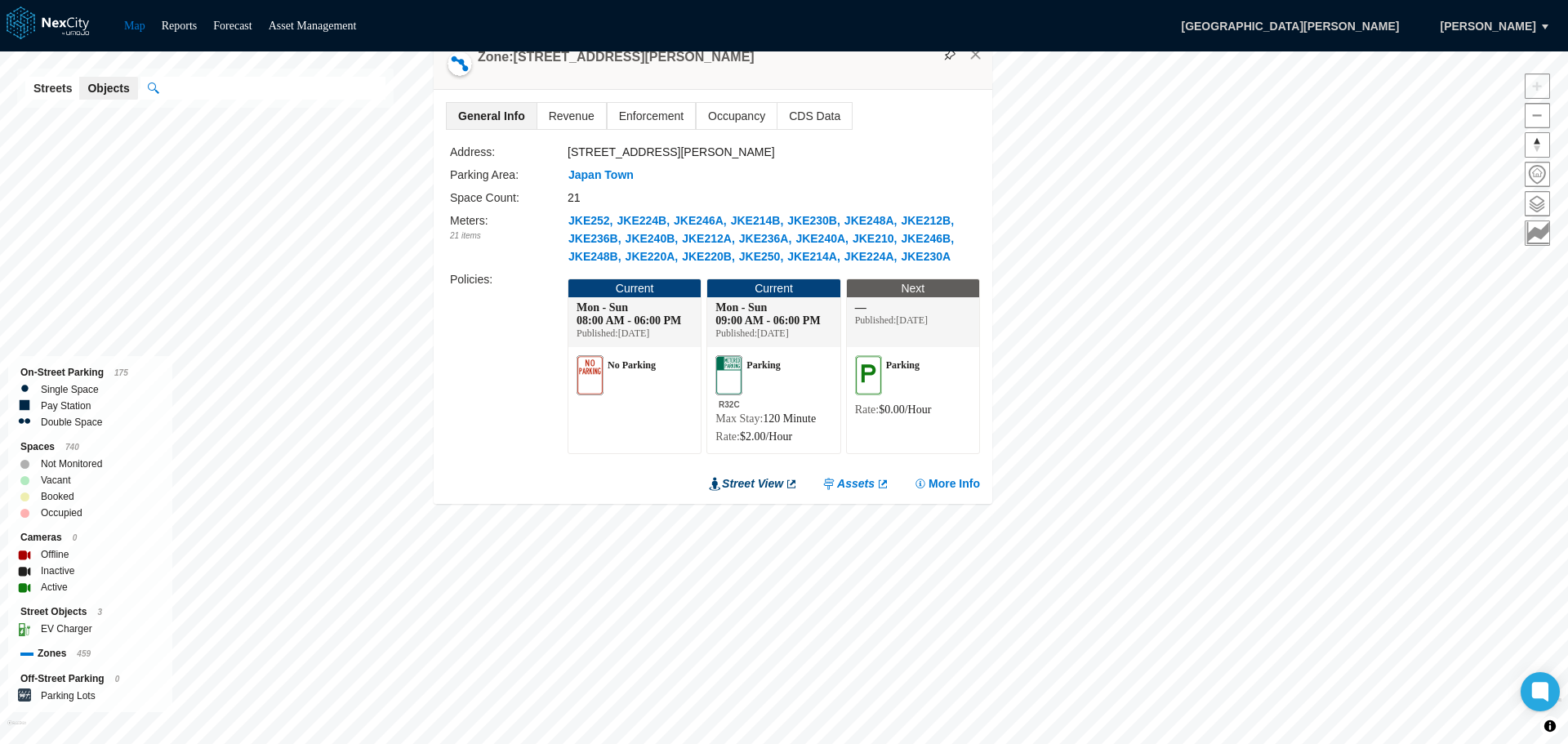
click at [757, 486] on link "Street View" at bounding box center [753, 483] width 89 height 16
click at [978, 53] on button "×" at bounding box center [976, 54] width 14 height 14
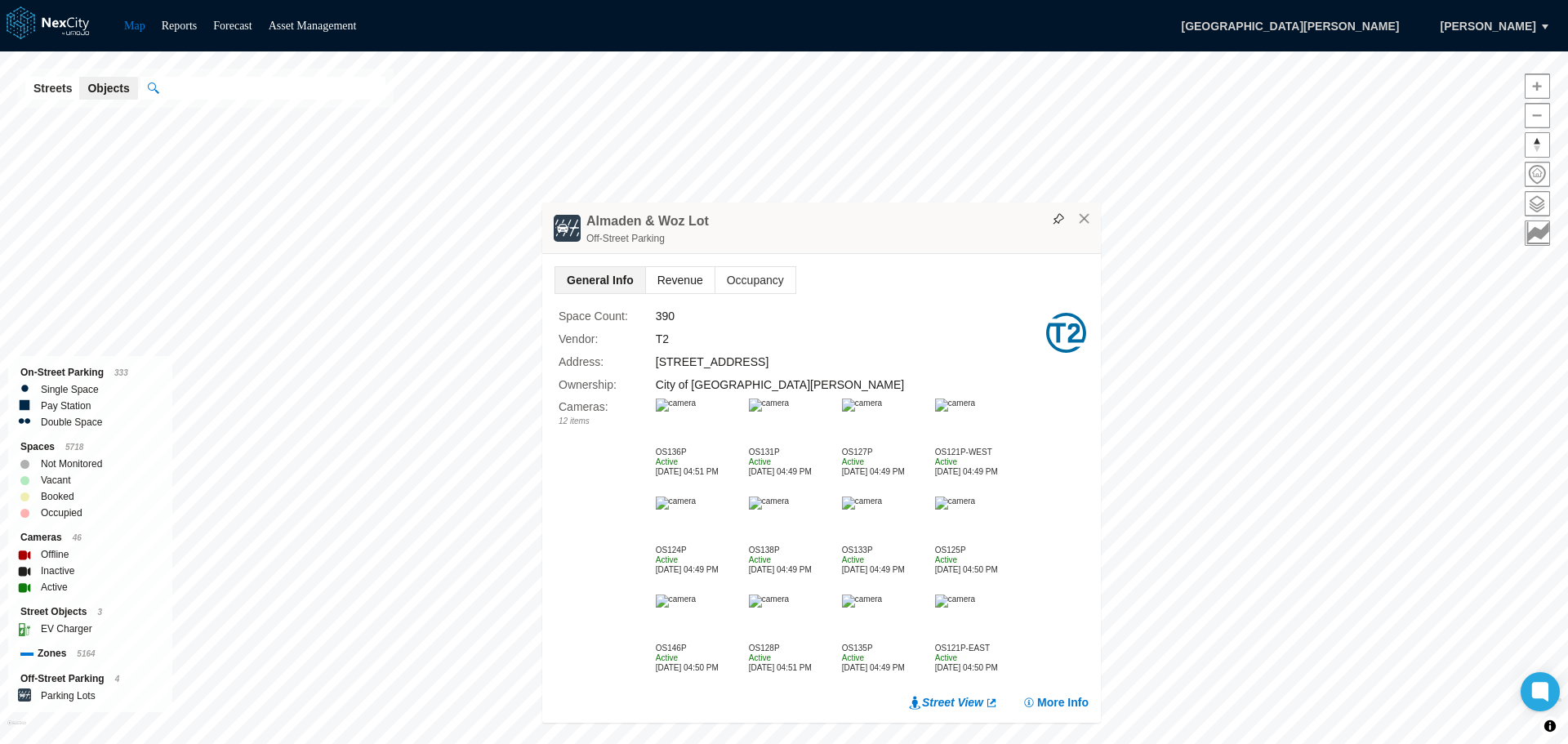
click at [688, 278] on span "Revenue" at bounding box center [680, 279] width 68 height 26
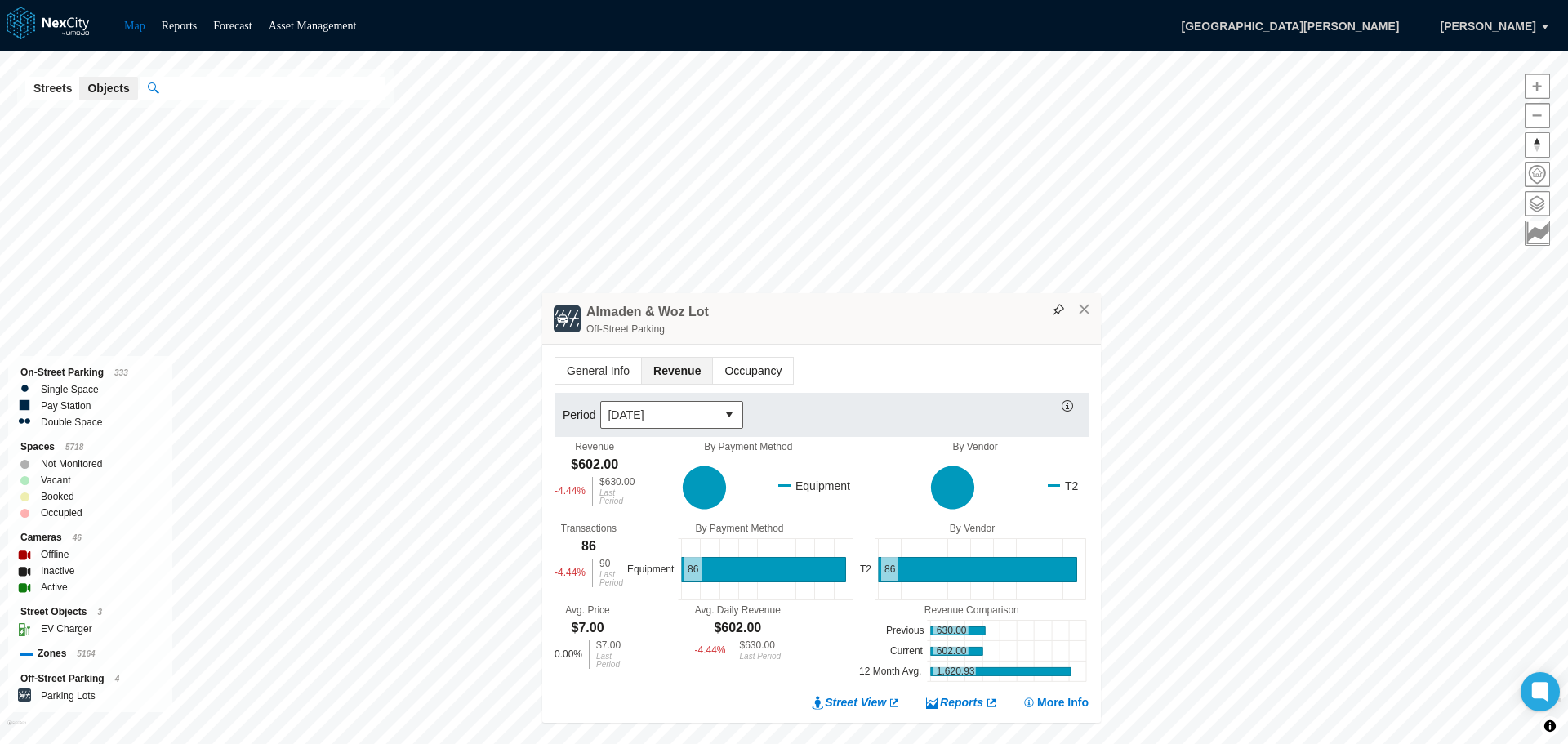
click at [752, 369] on span "Occupancy" at bounding box center [753, 370] width 80 height 26
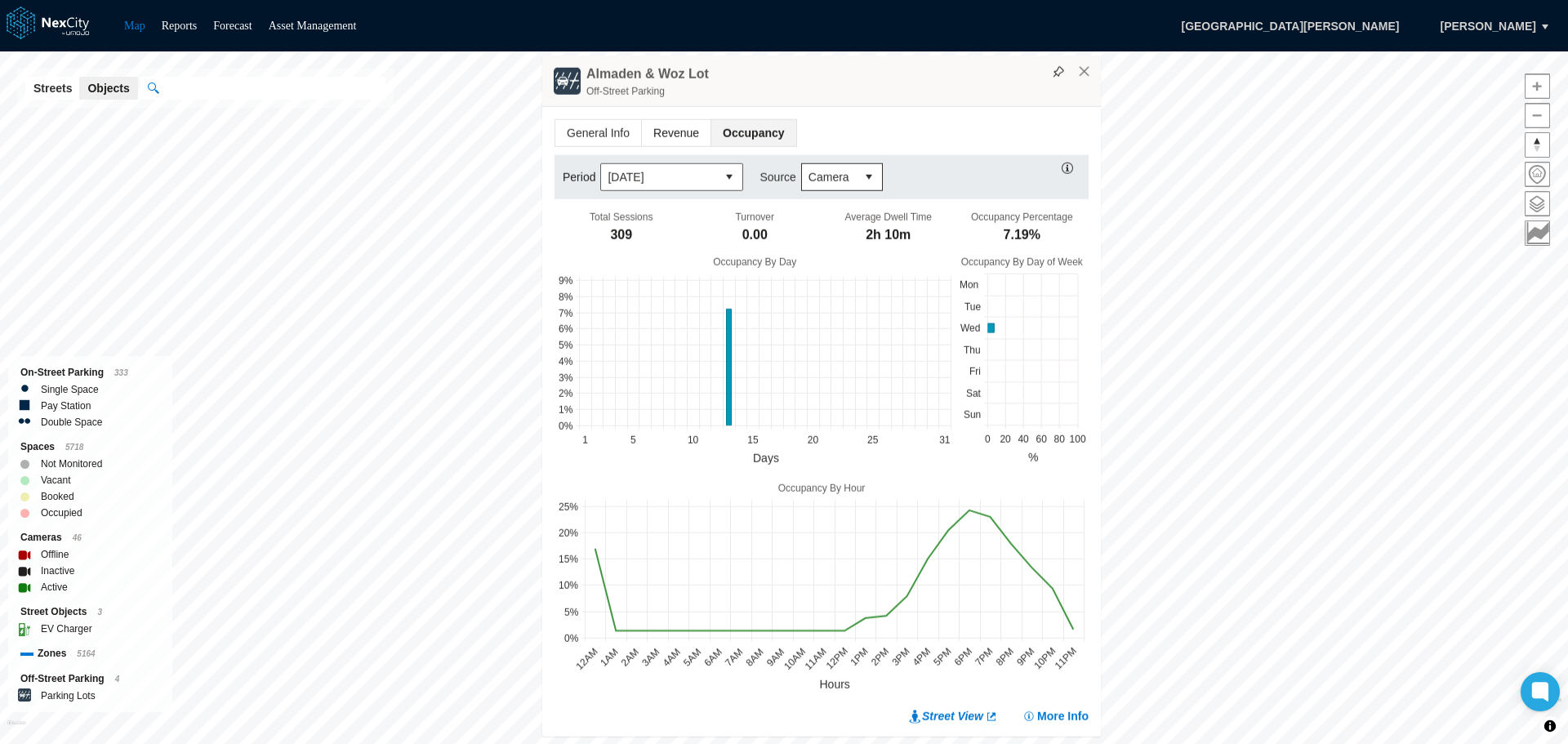
click at [685, 127] on span "Revenue" at bounding box center [676, 132] width 68 height 26
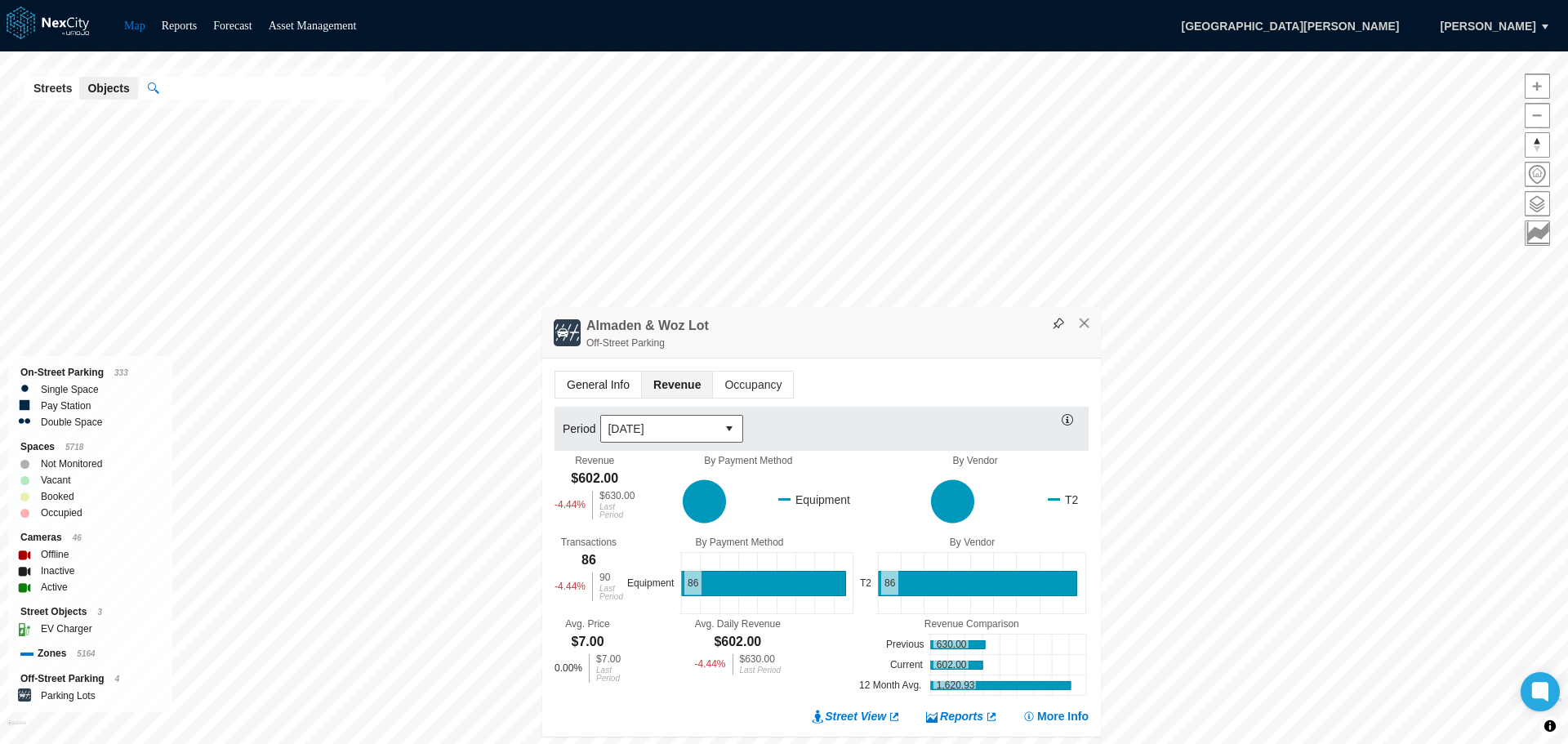
click at [592, 384] on span "General Info" at bounding box center [598, 384] width 86 height 26
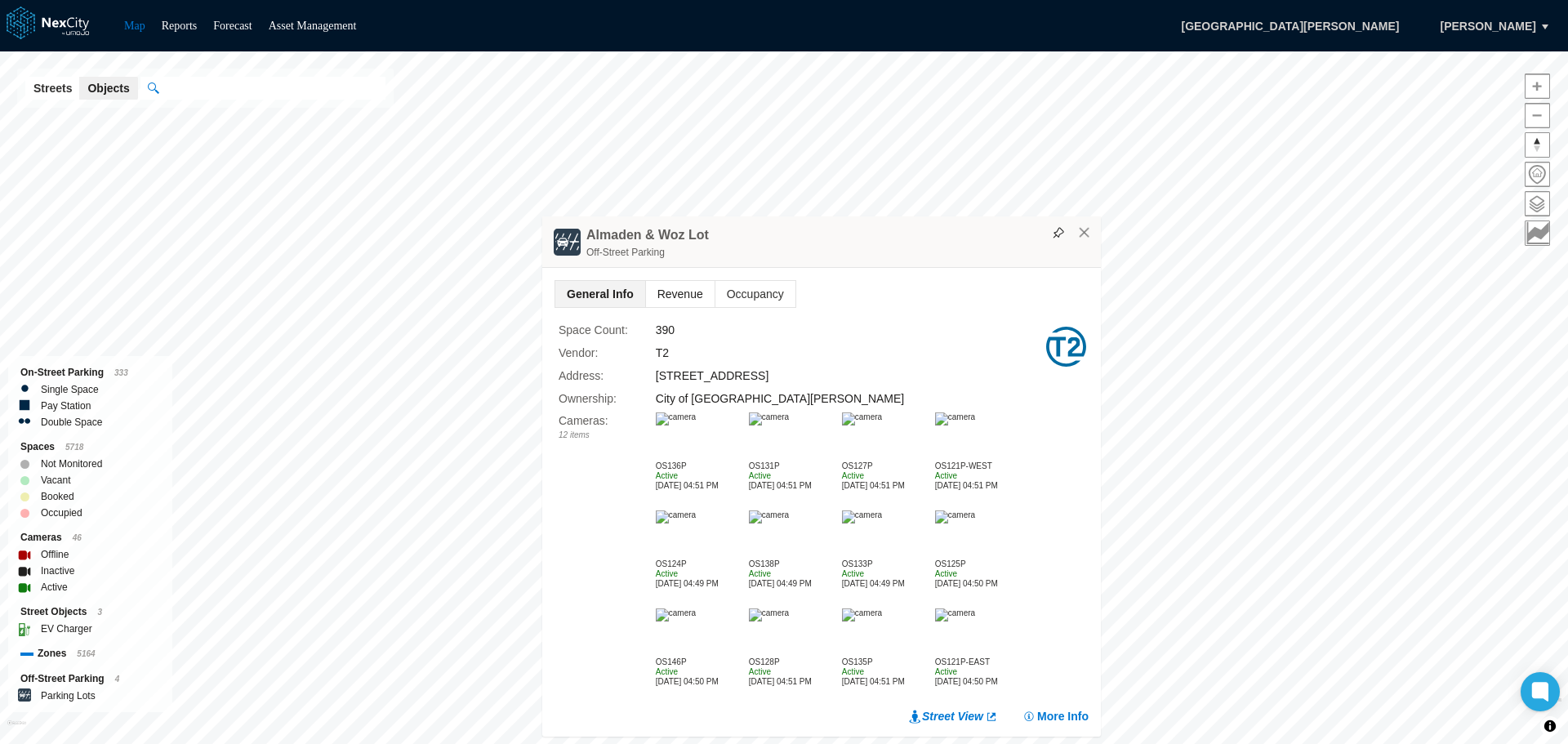
click at [675, 290] on span "Revenue" at bounding box center [680, 294] width 68 height 26
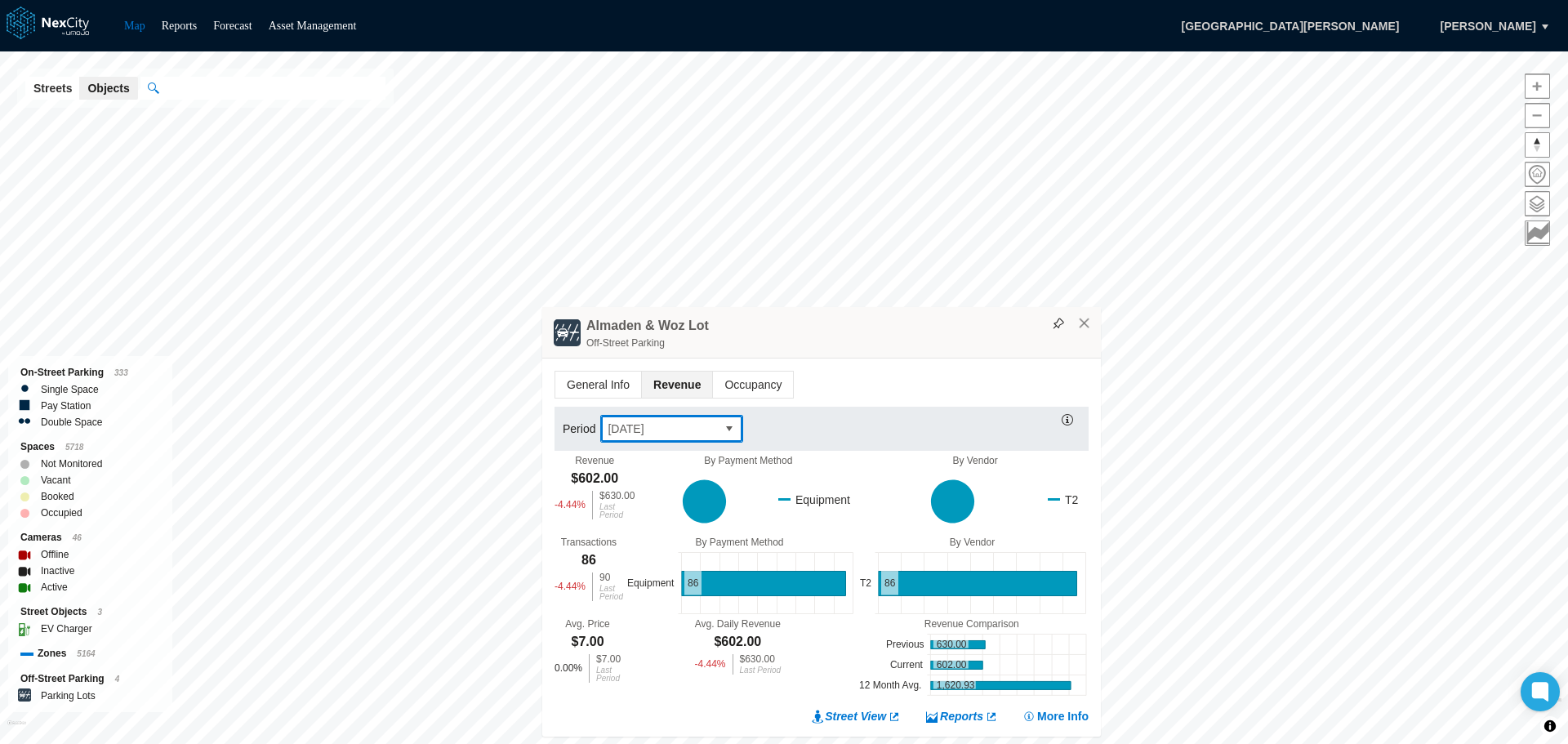
click at [726, 423] on button "select" at bounding box center [729, 429] width 26 height 26
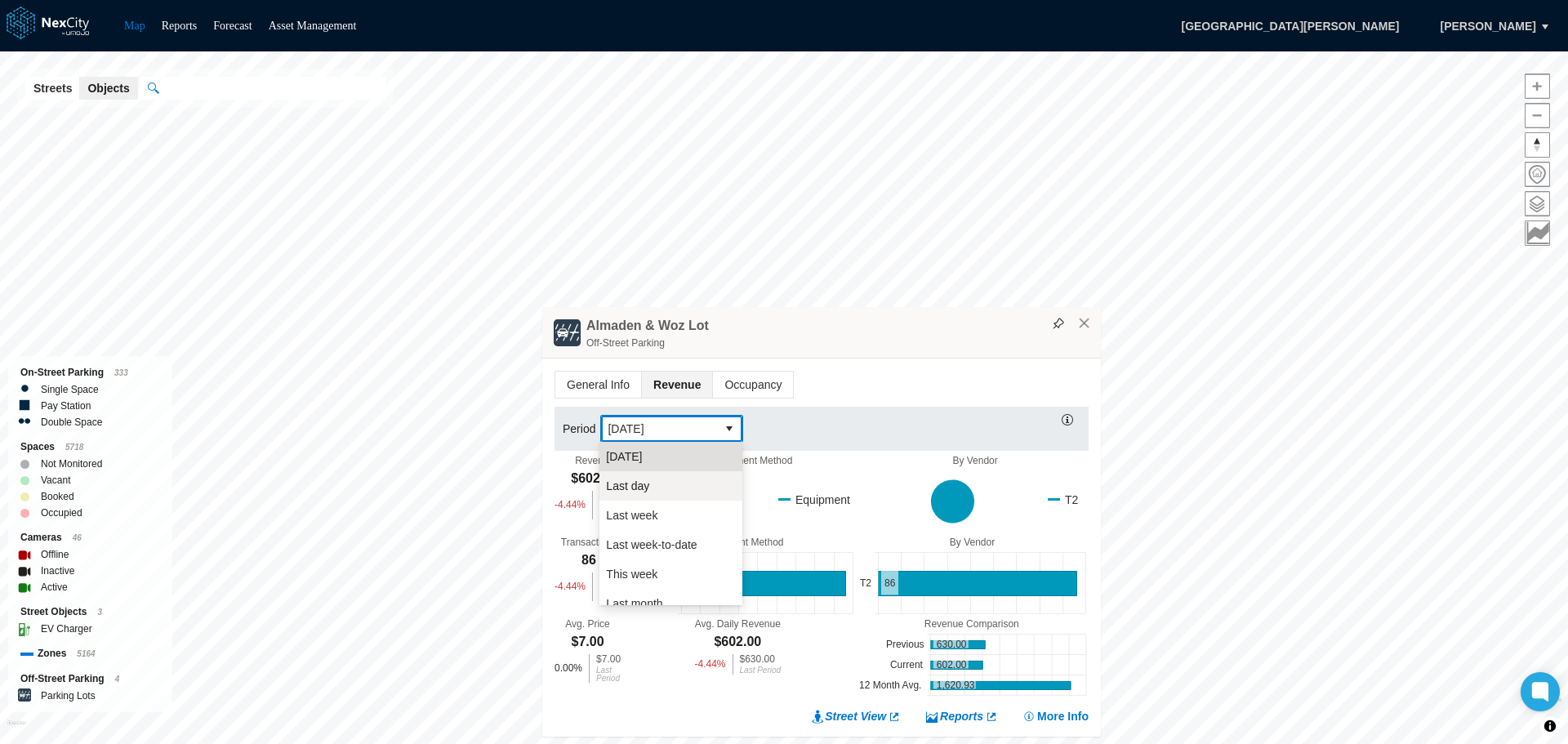
scroll to position [82, 0]
click at [636, 581] on span "This month" at bounding box center [634, 580] width 57 height 16
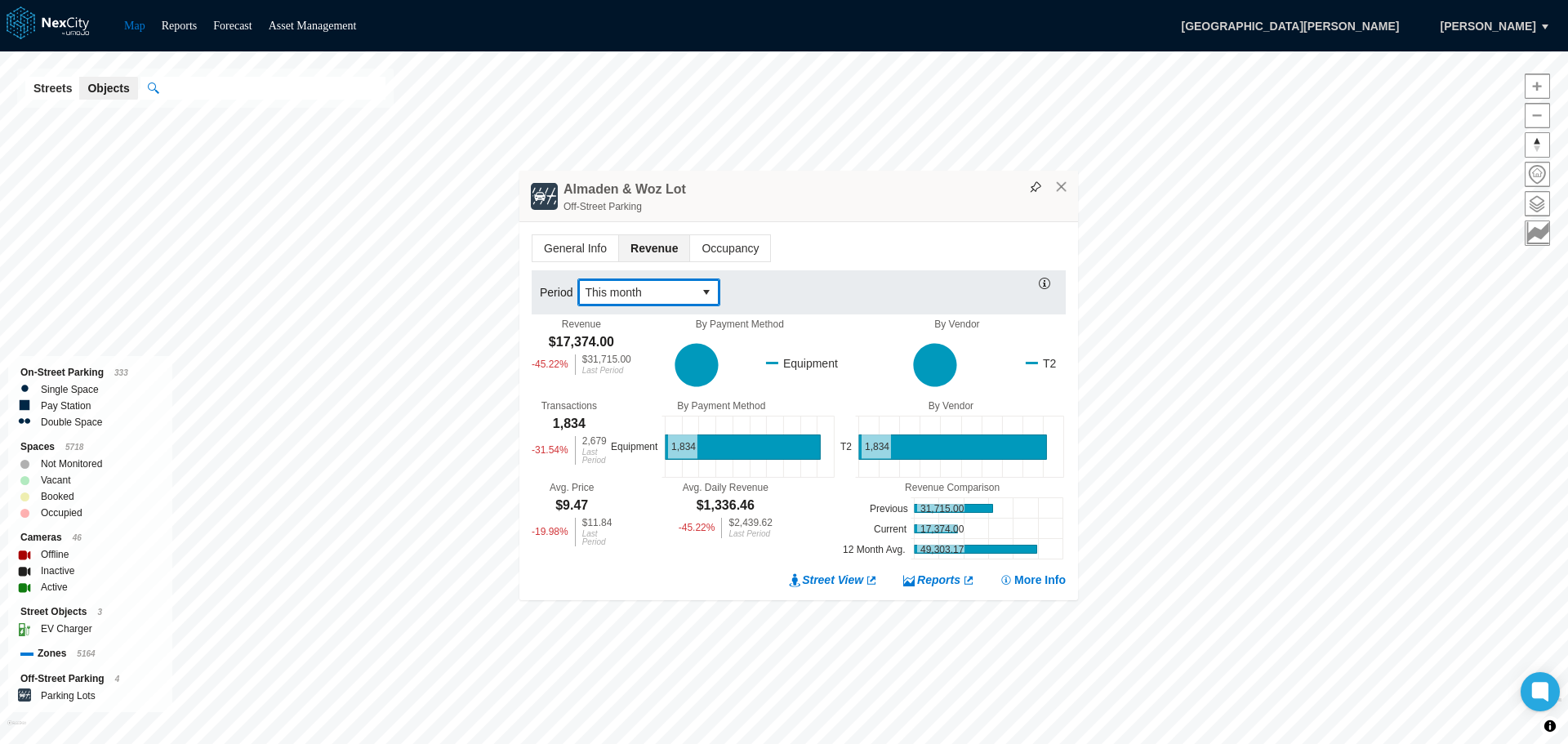
drag, startPoint x: 911, startPoint y: 332, endPoint x: 888, endPoint y: 195, distance: 138.9
click at [888, 195] on div "Almaden & Woz Lot Off-Street Parking" at bounding box center [799, 196] width 559 height 51
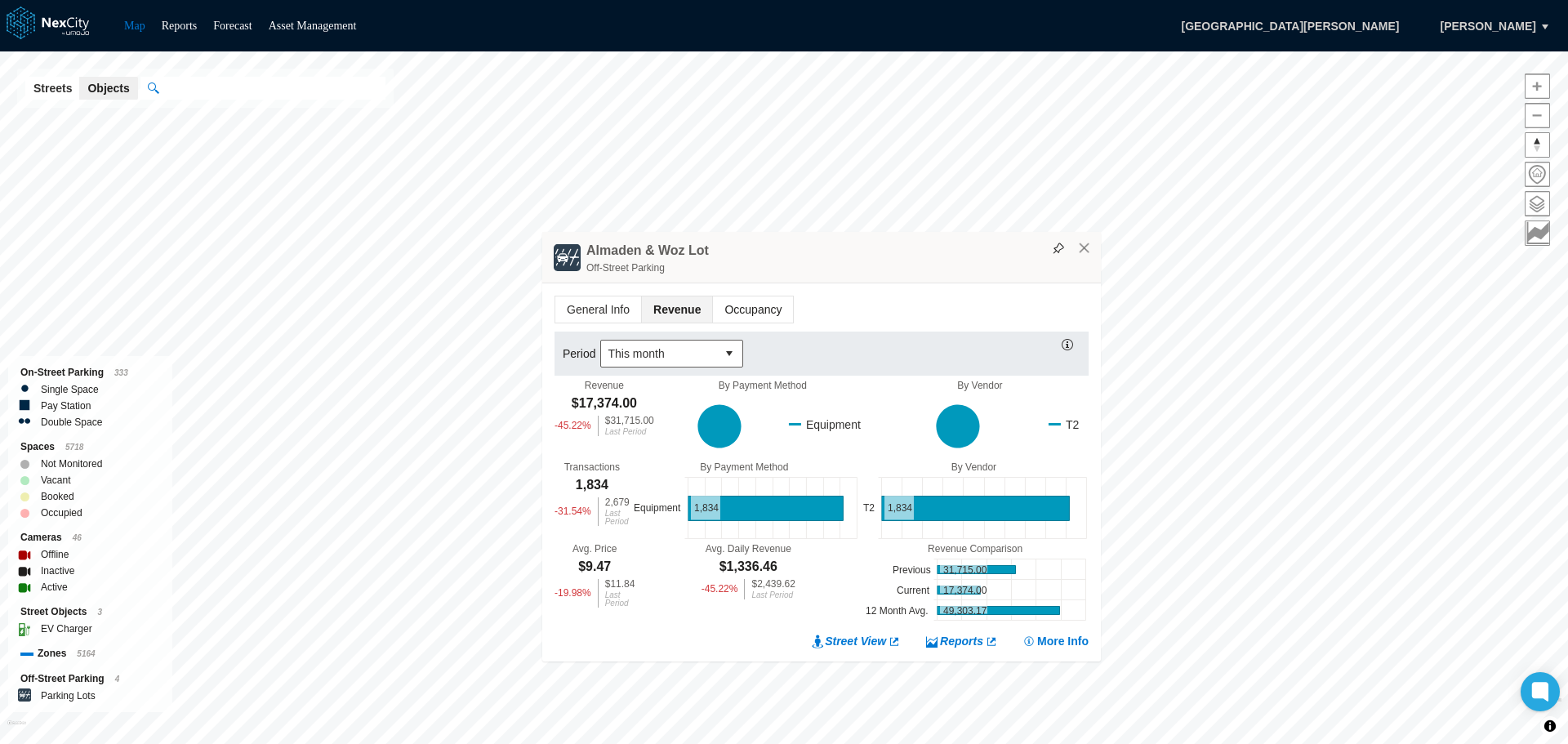
click at [771, 307] on span "Occupancy" at bounding box center [753, 309] width 80 height 26
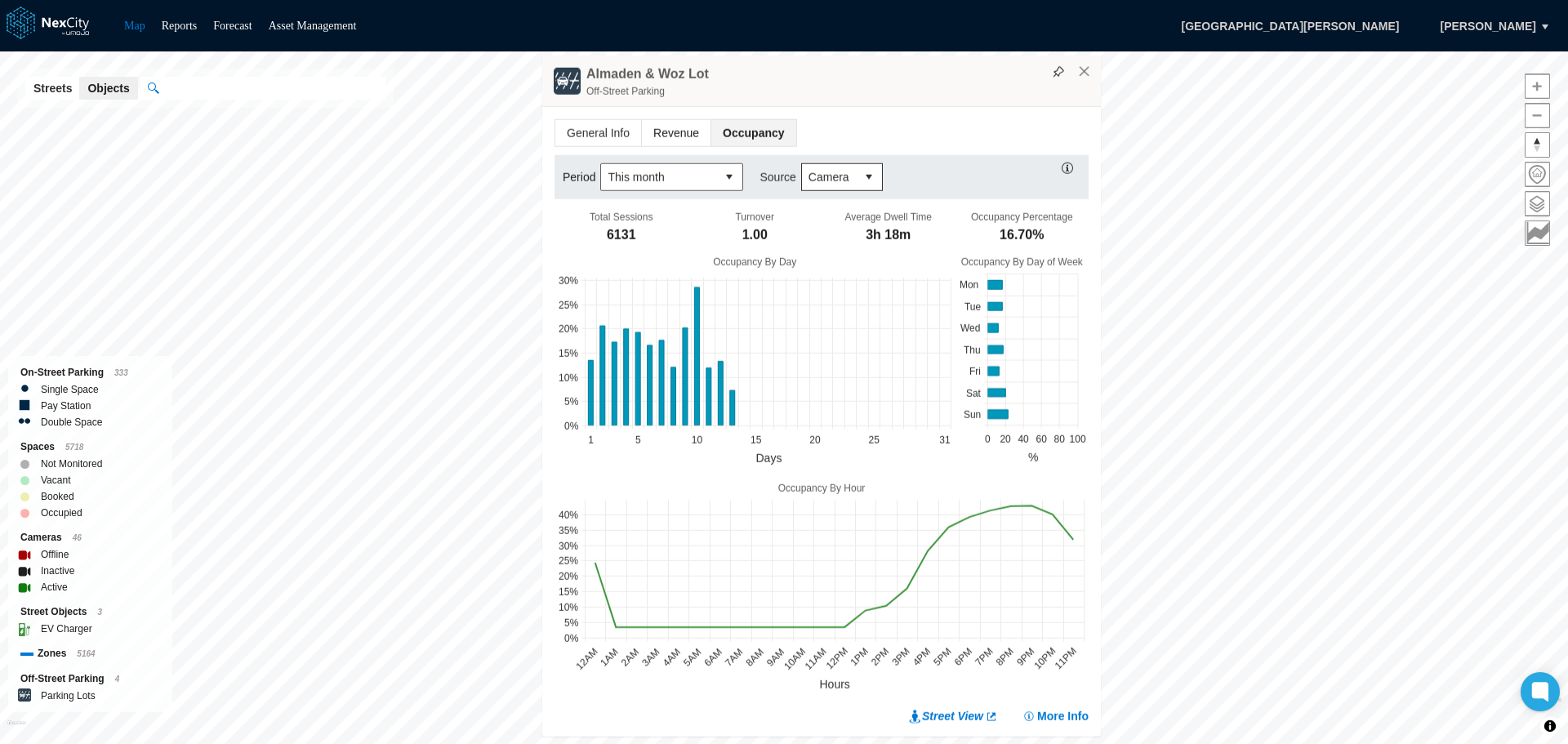
click at [681, 133] on span "Revenue" at bounding box center [676, 132] width 68 height 26
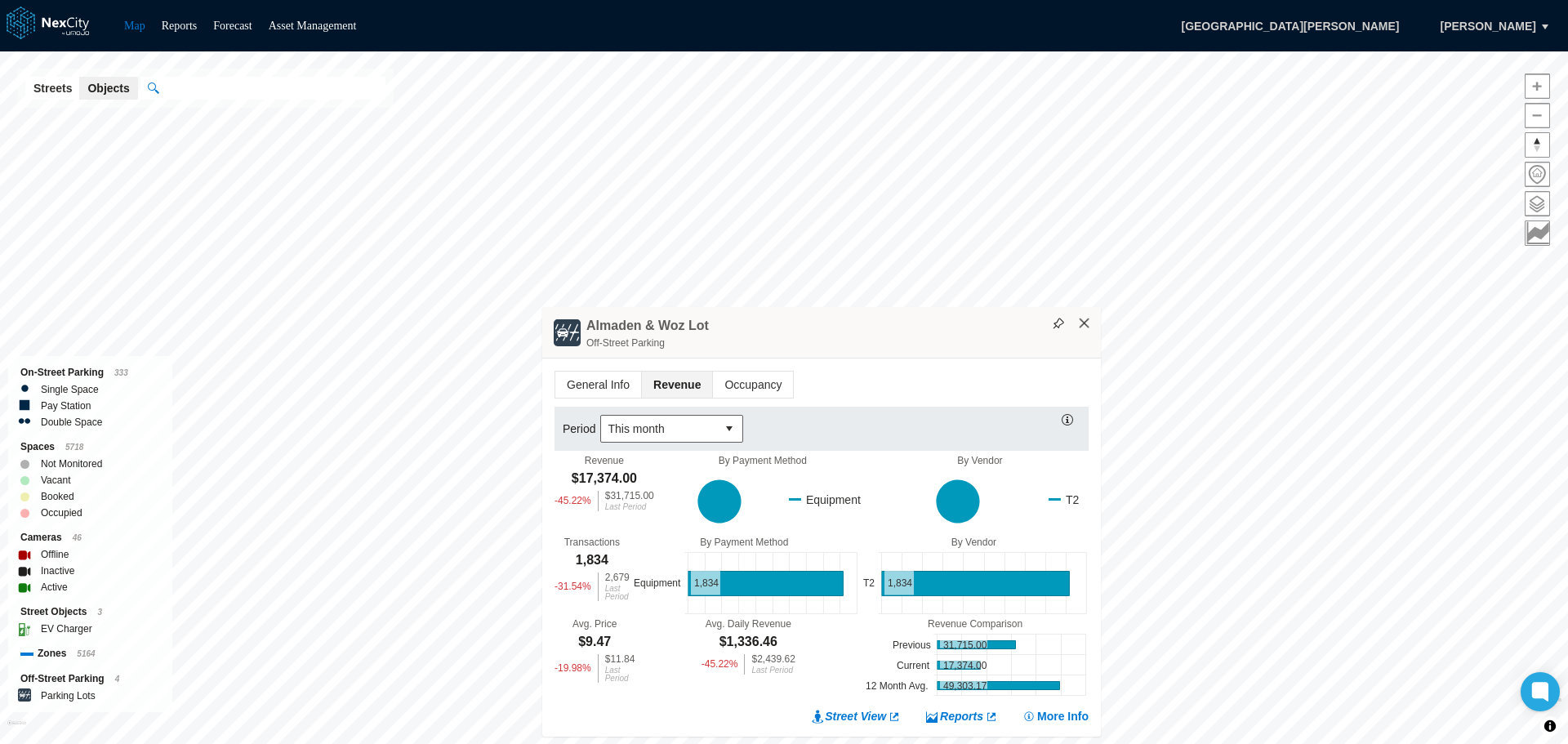
click at [1088, 325] on button "×" at bounding box center [1084, 323] width 14 height 14
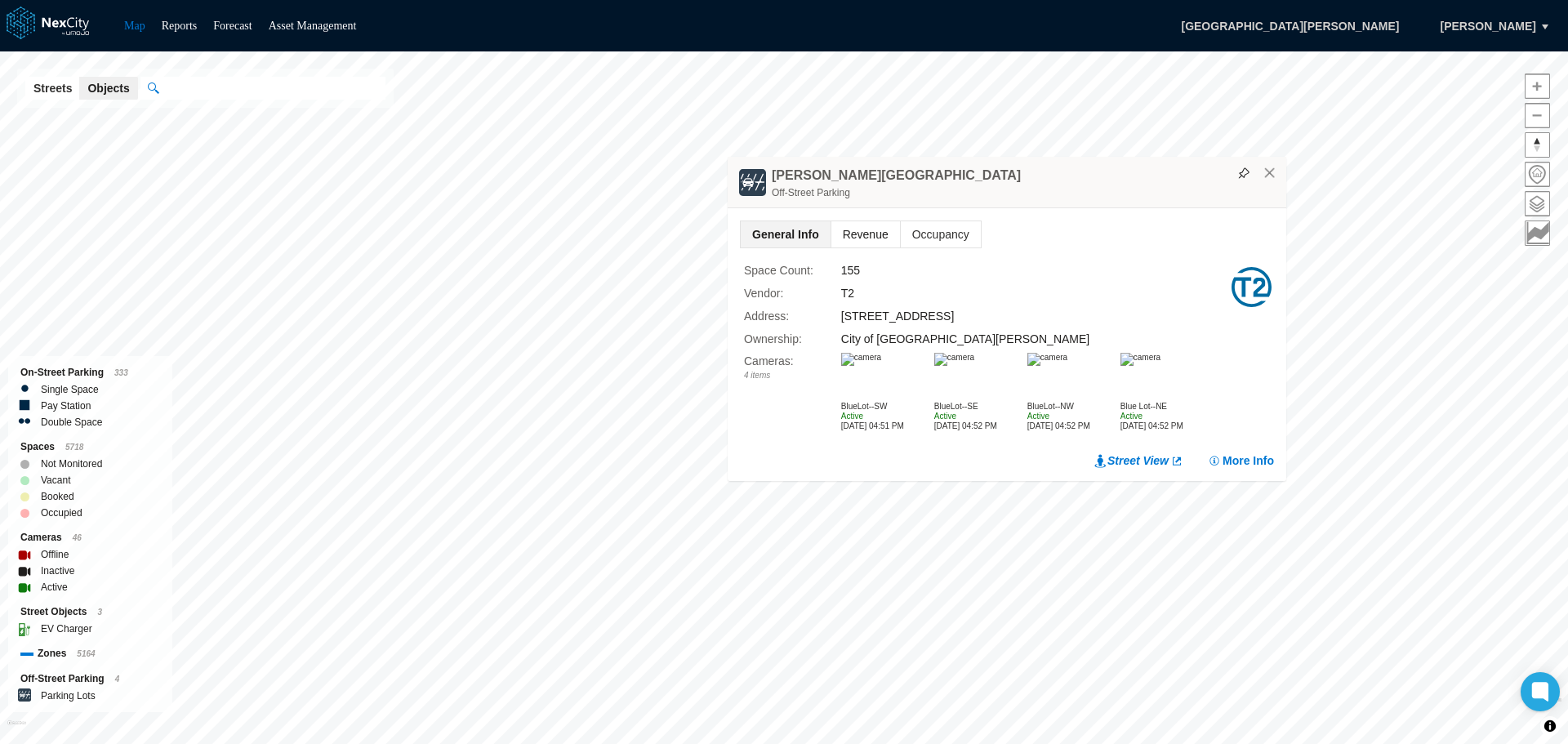
click at [882, 234] on span "Revenue" at bounding box center [865, 234] width 68 height 26
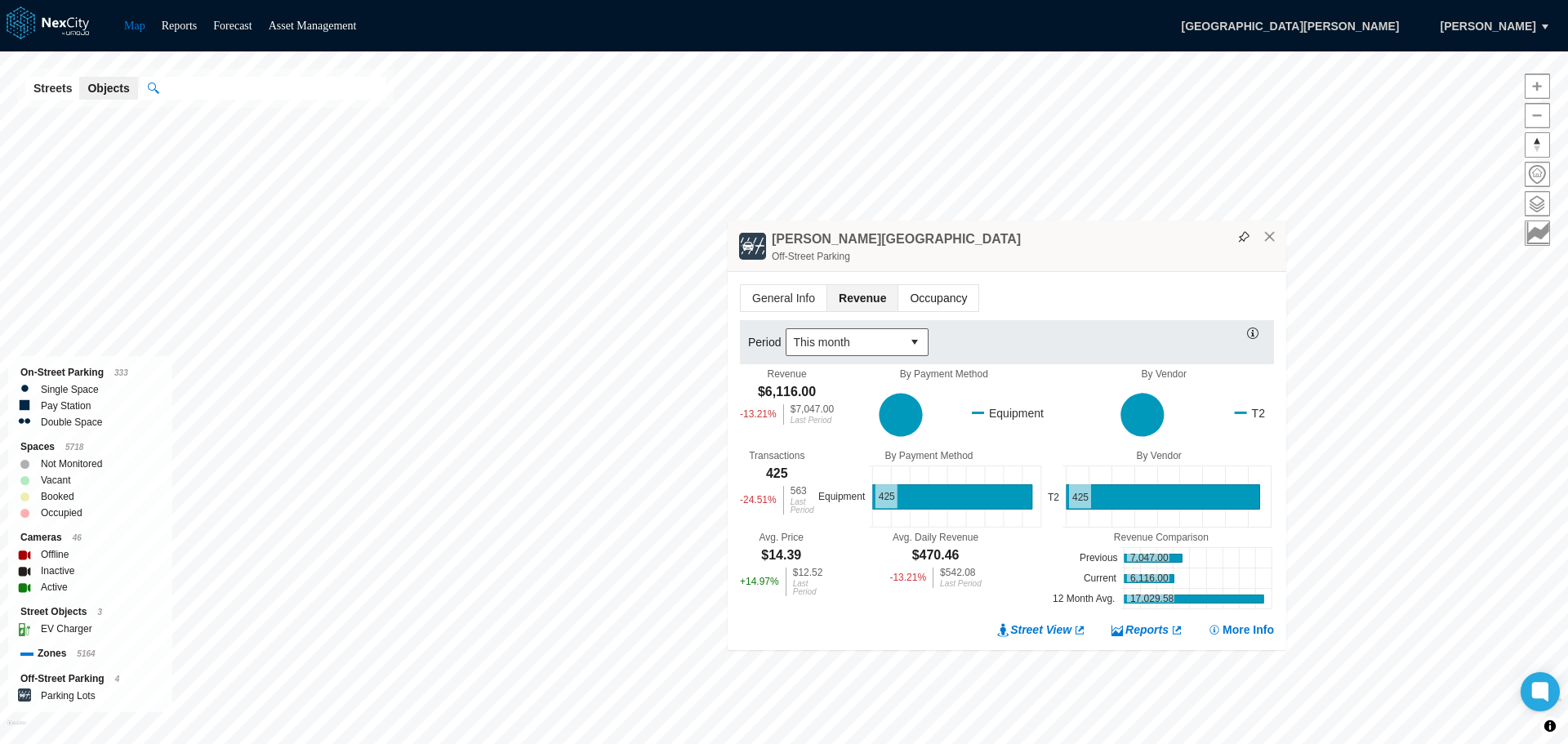
click at [939, 297] on span "Occupancy" at bounding box center [938, 298] width 80 height 26
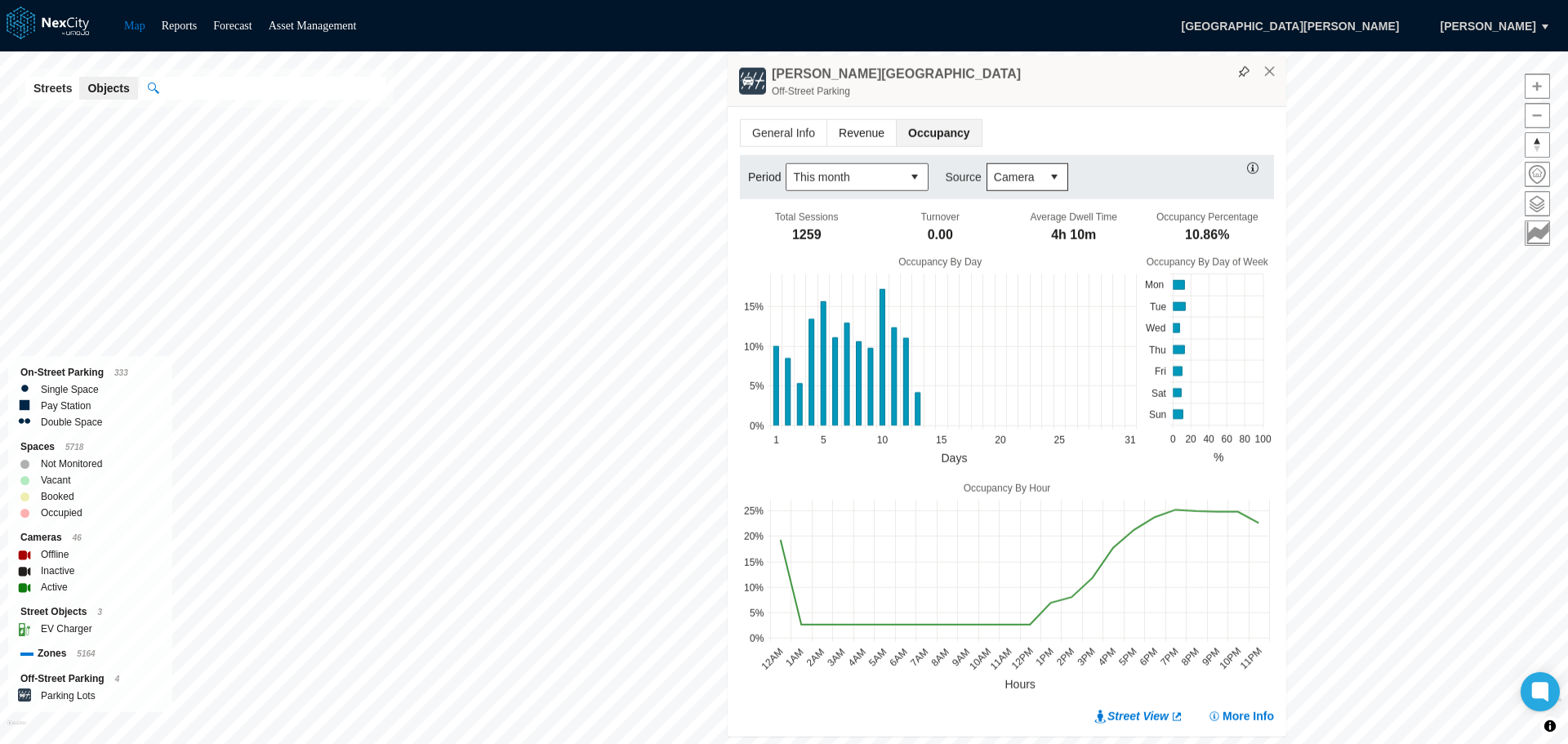
click at [875, 128] on span "Revenue" at bounding box center [861, 132] width 68 height 26
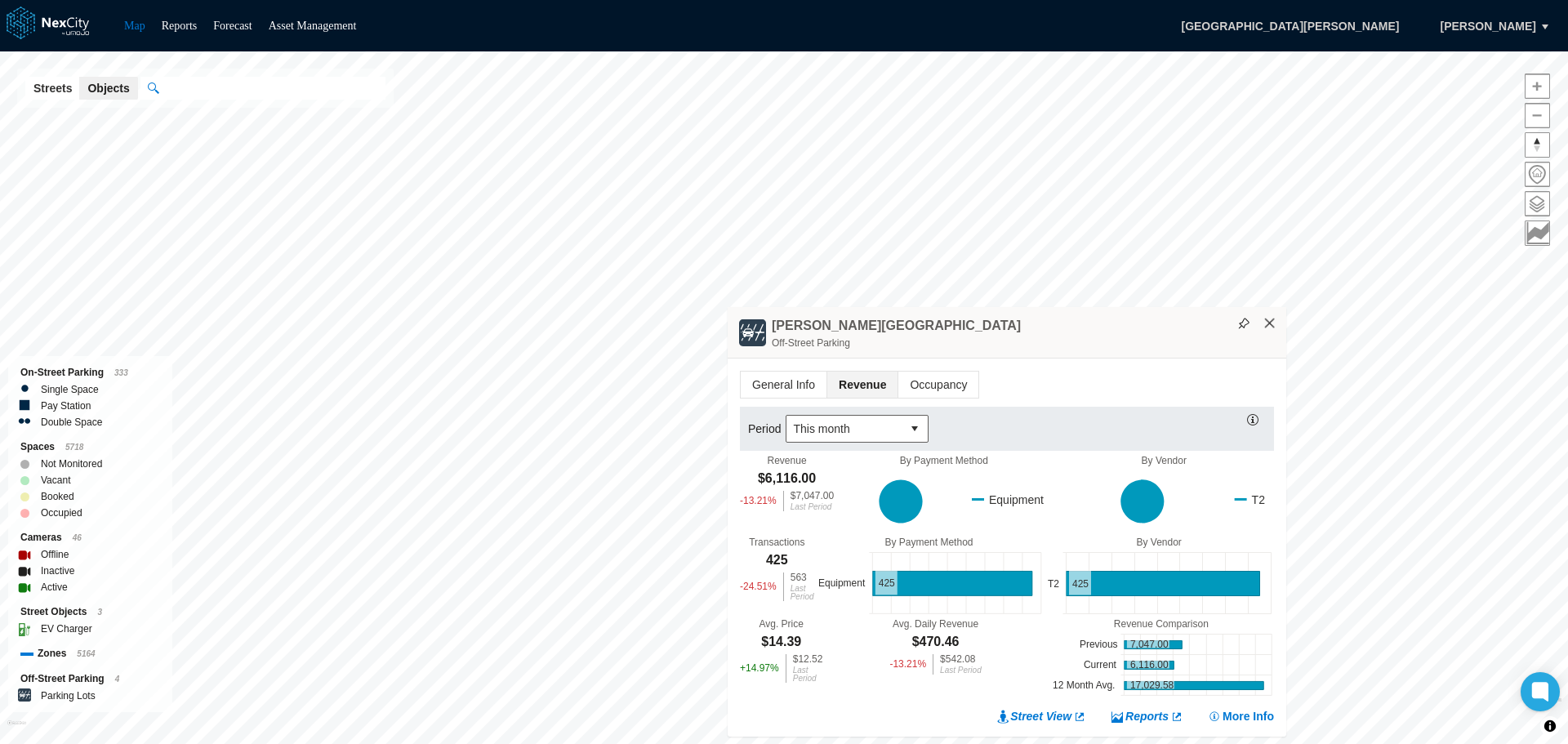
click at [1273, 323] on button "×" at bounding box center [1269, 323] width 14 height 14
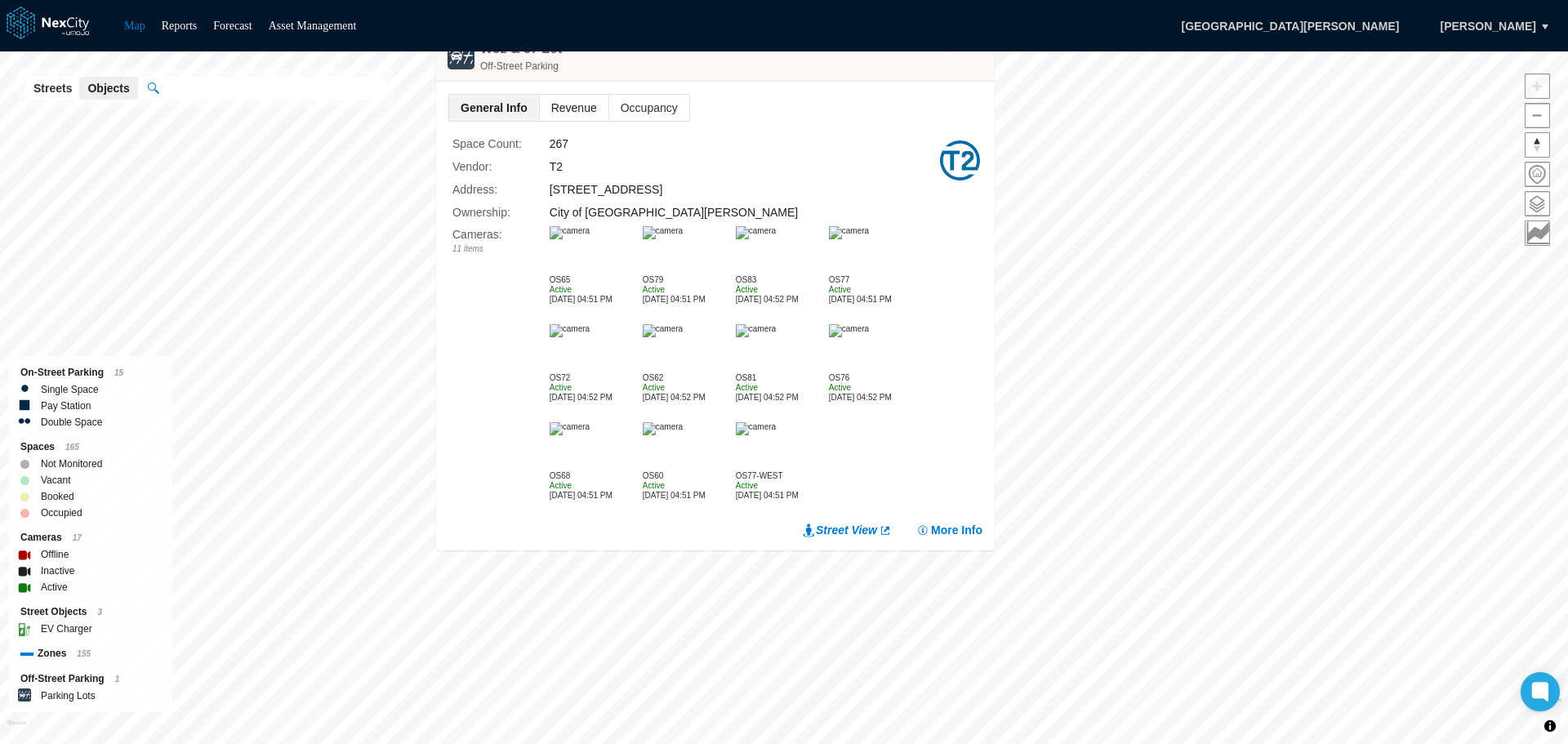
click at [570, 111] on span "Revenue" at bounding box center [574, 107] width 68 height 26
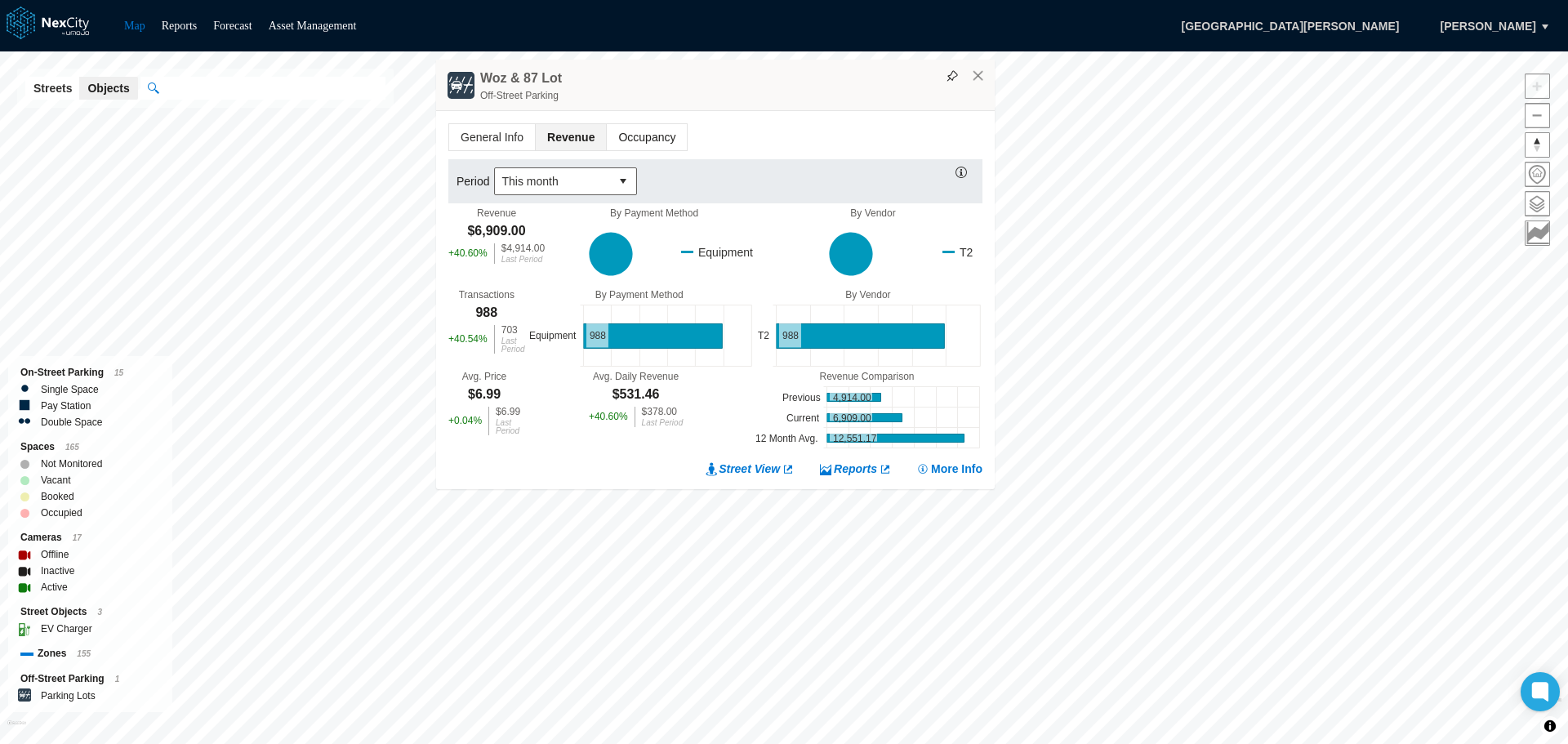
click at [668, 138] on span "Occupancy" at bounding box center [646, 137] width 80 height 26
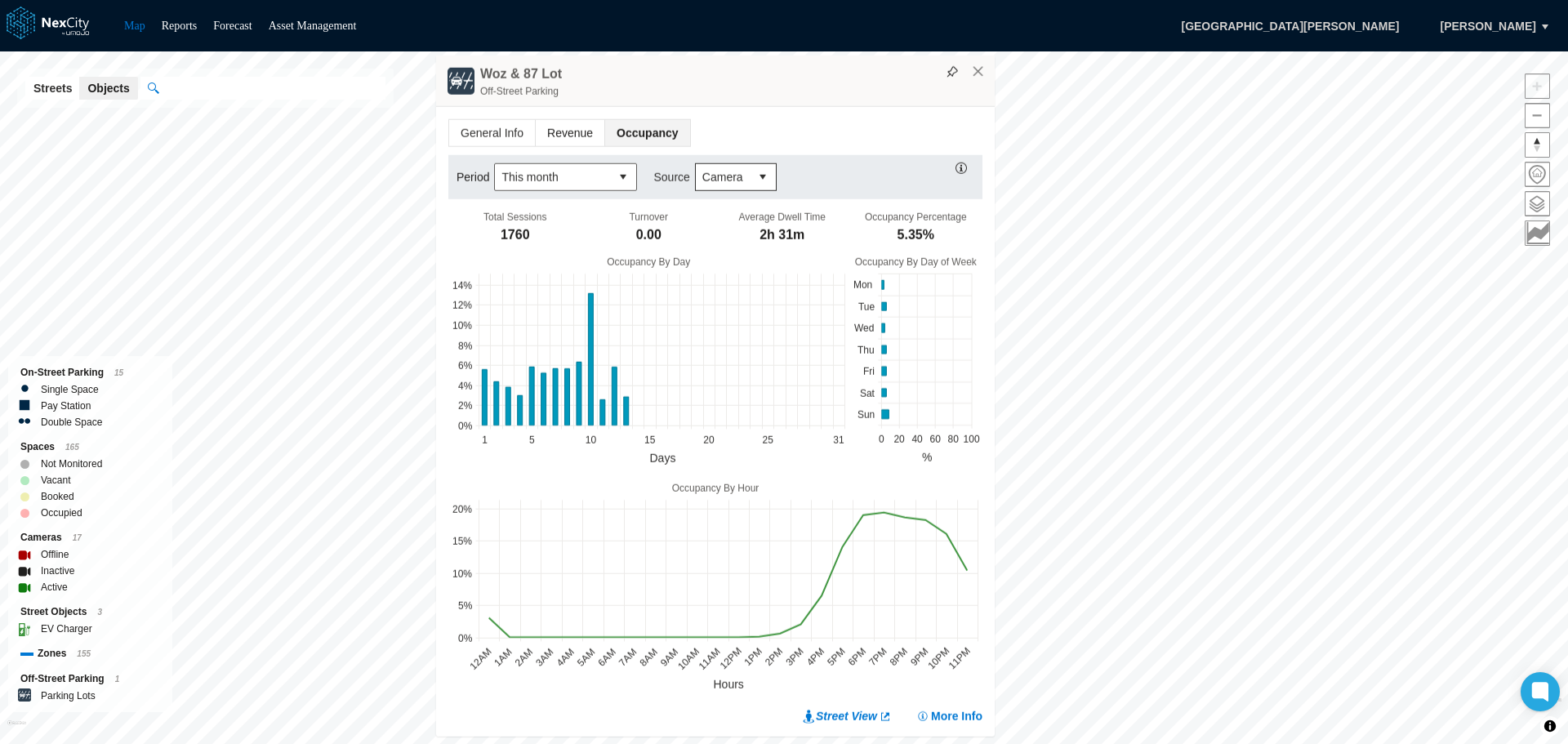
click at [572, 133] on span "Revenue" at bounding box center [570, 132] width 68 height 26
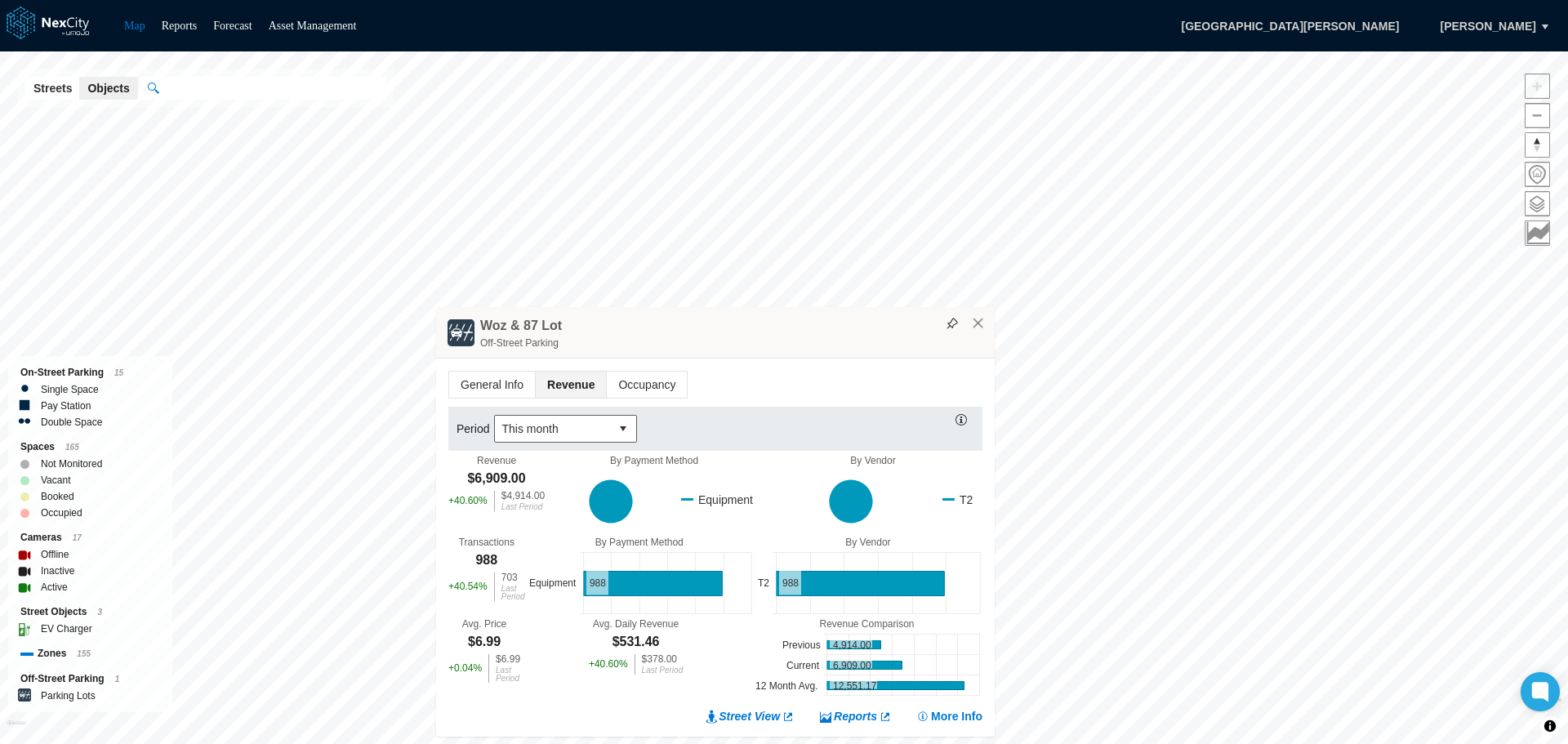
click at [577, 382] on span "Revenue" at bounding box center [570, 384] width 70 height 26
click at [645, 384] on span "Occupancy" at bounding box center [646, 384] width 80 height 26
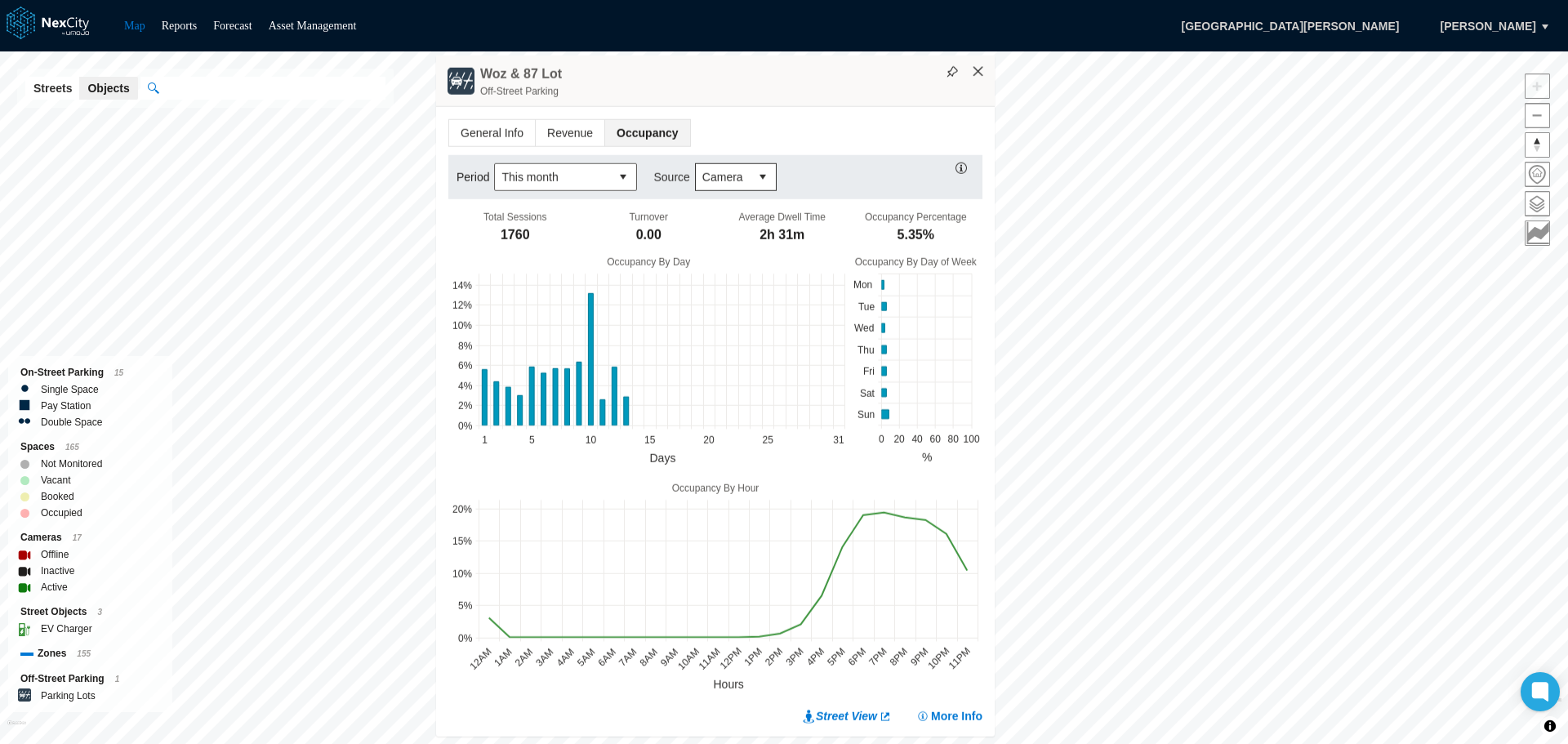
click at [981, 73] on button "×" at bounding box center [978, 71] width 14 height 14
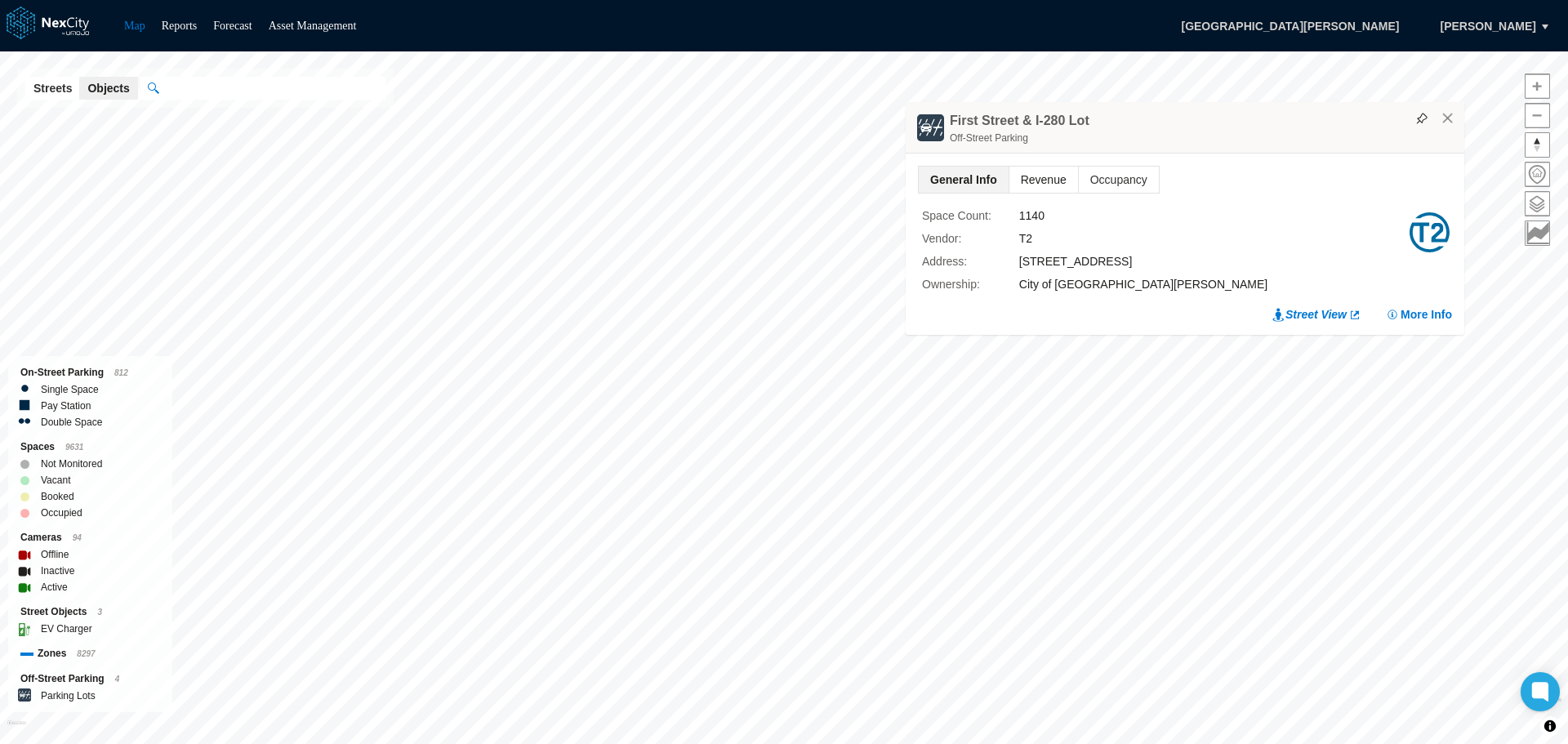
click at [1055, 181] on span "Revenue" at bounding box center [1043, 179] width 68 height 26
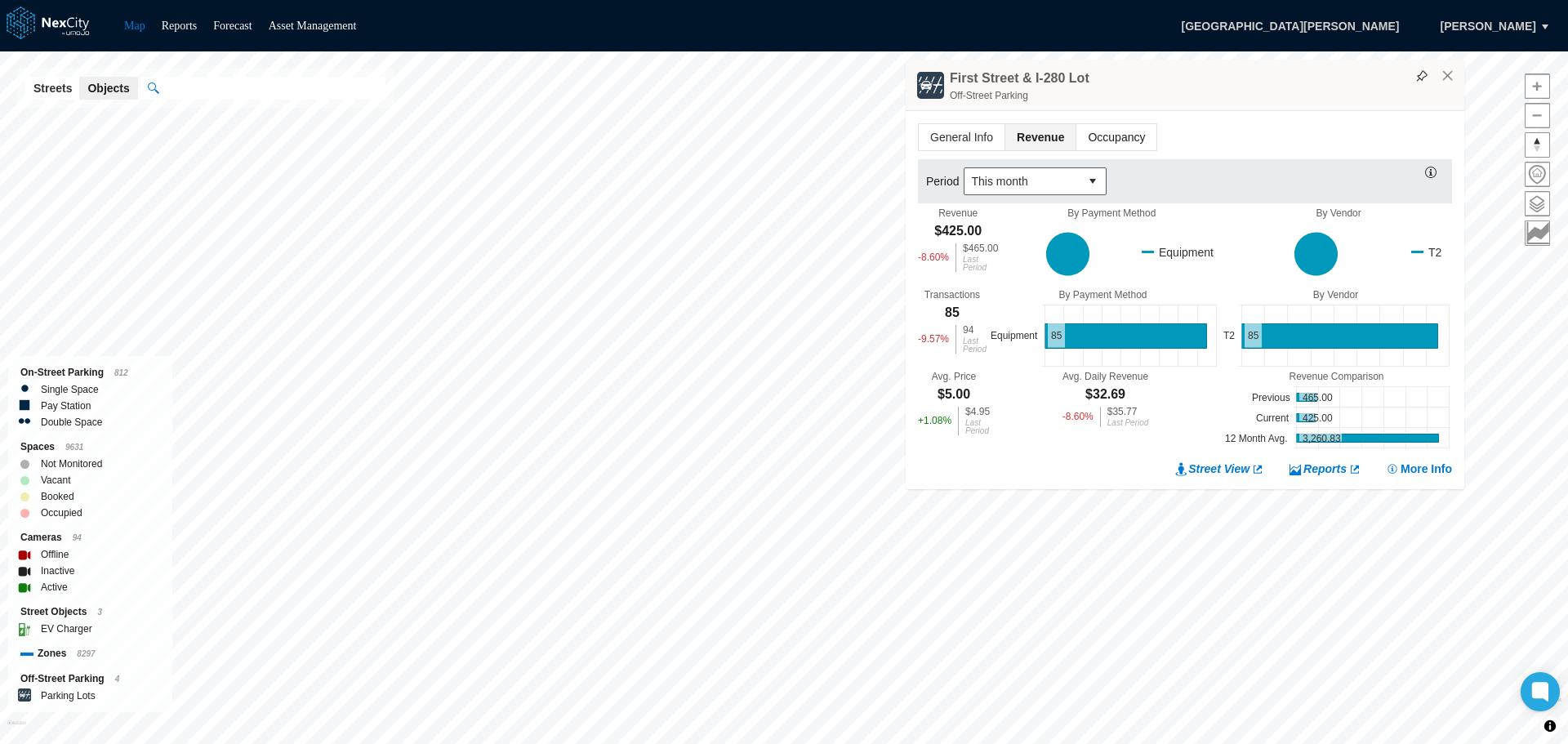
click at [1119, 140] on span "Occupancy" at bounding box center [1117, 137] width 80 height 26
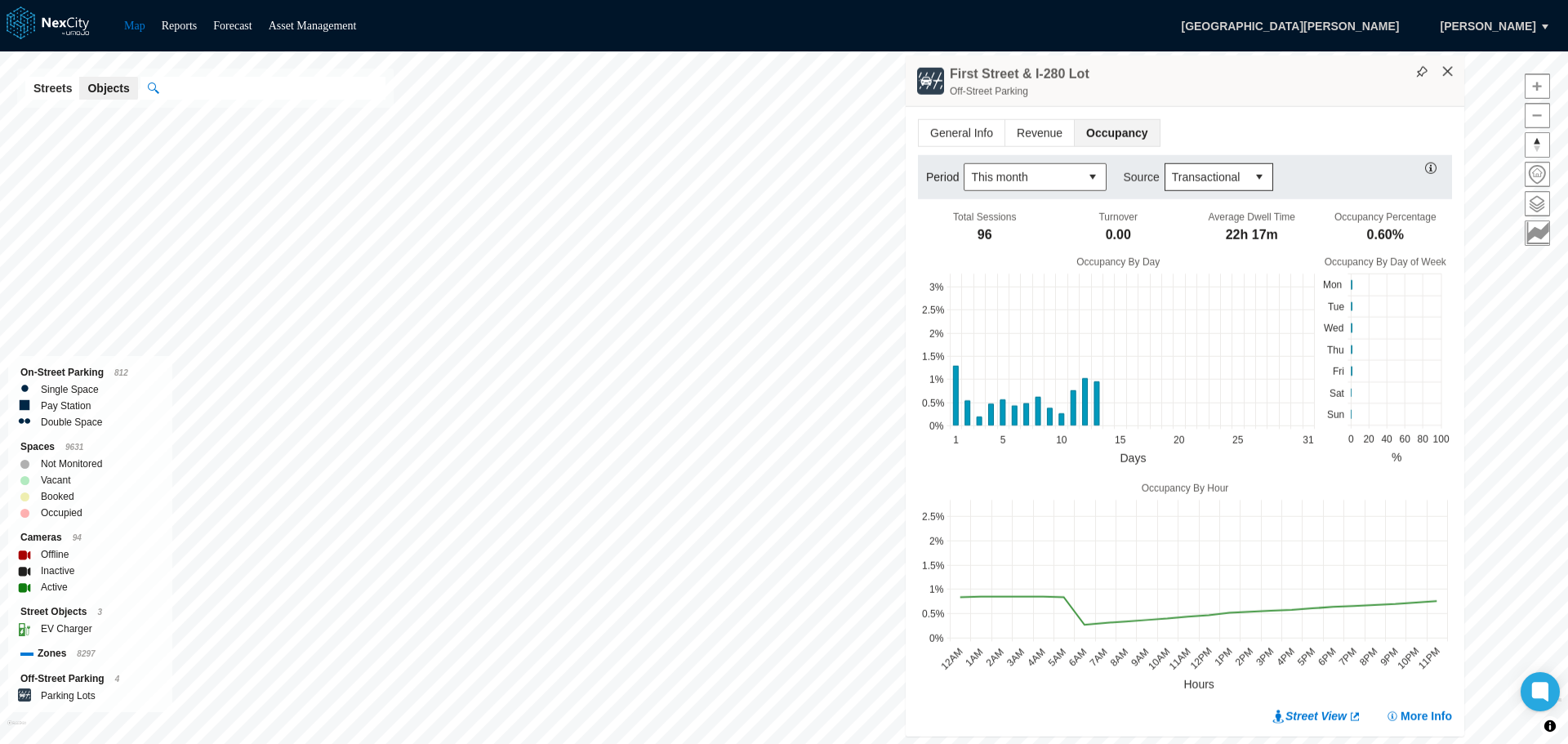
click at [1447, 68] on button "×" at bounding box center [1447, 71] width 14 height 14
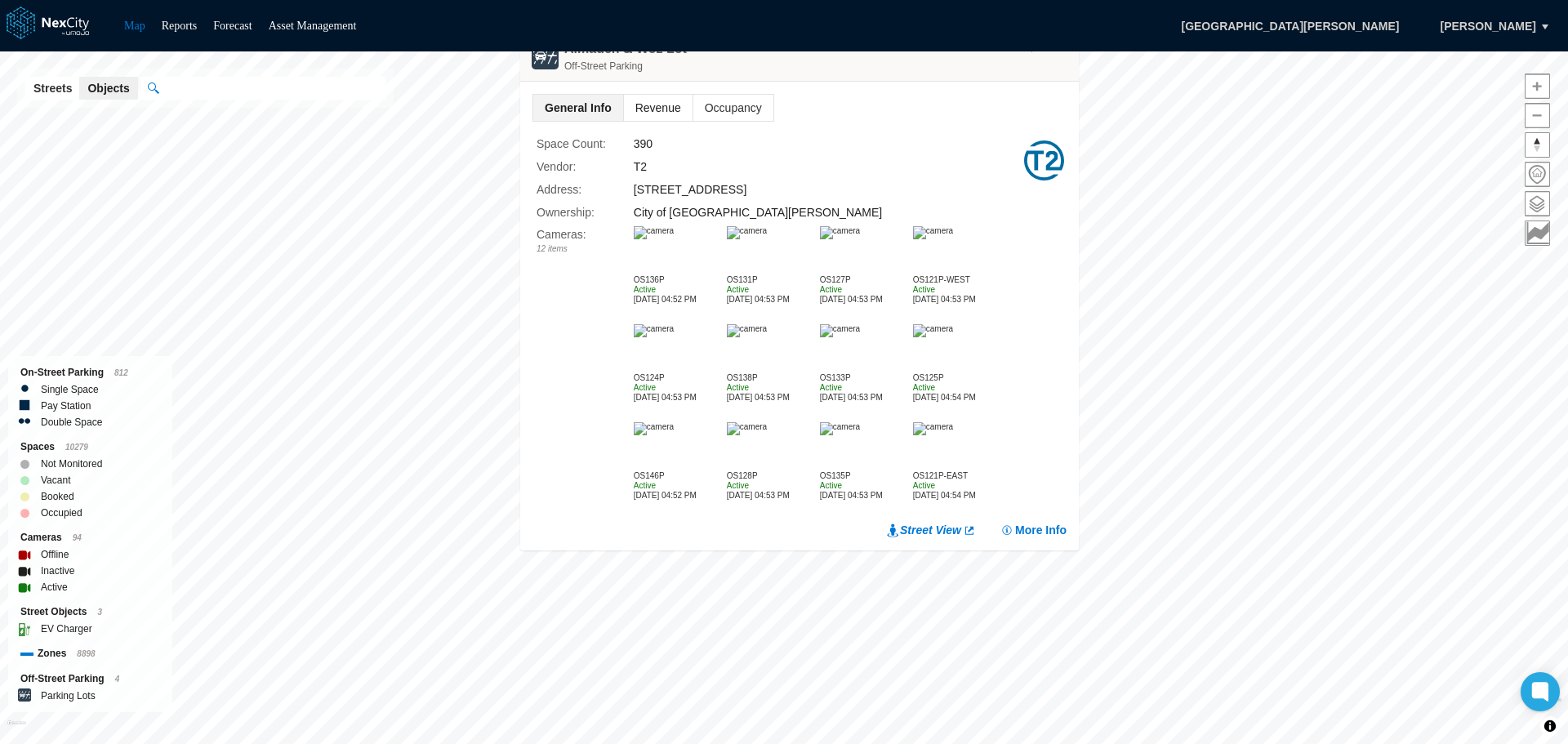
click at [652, 104] on span "Revenue" at bounding box center [657, 107] width 68 height 26
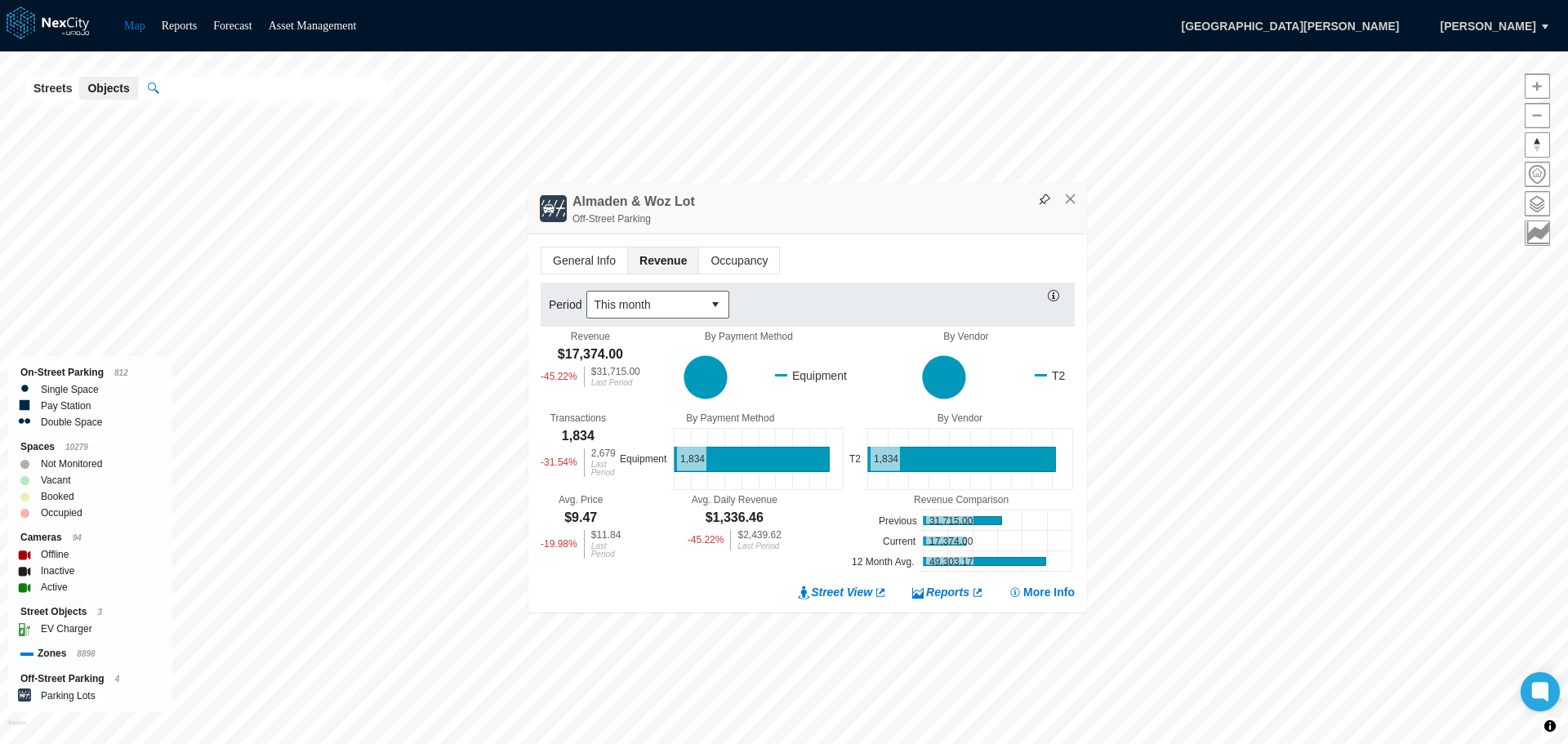
drag, startPoint x: 906, startPoint y: 332, endPoint x: 914, endPoint y: 208, distance: 124.3
click at [914, 208] on div "Almaden & Woz Lot Off-Street Parking" at bounding box center [808, 208] width 559 height 51
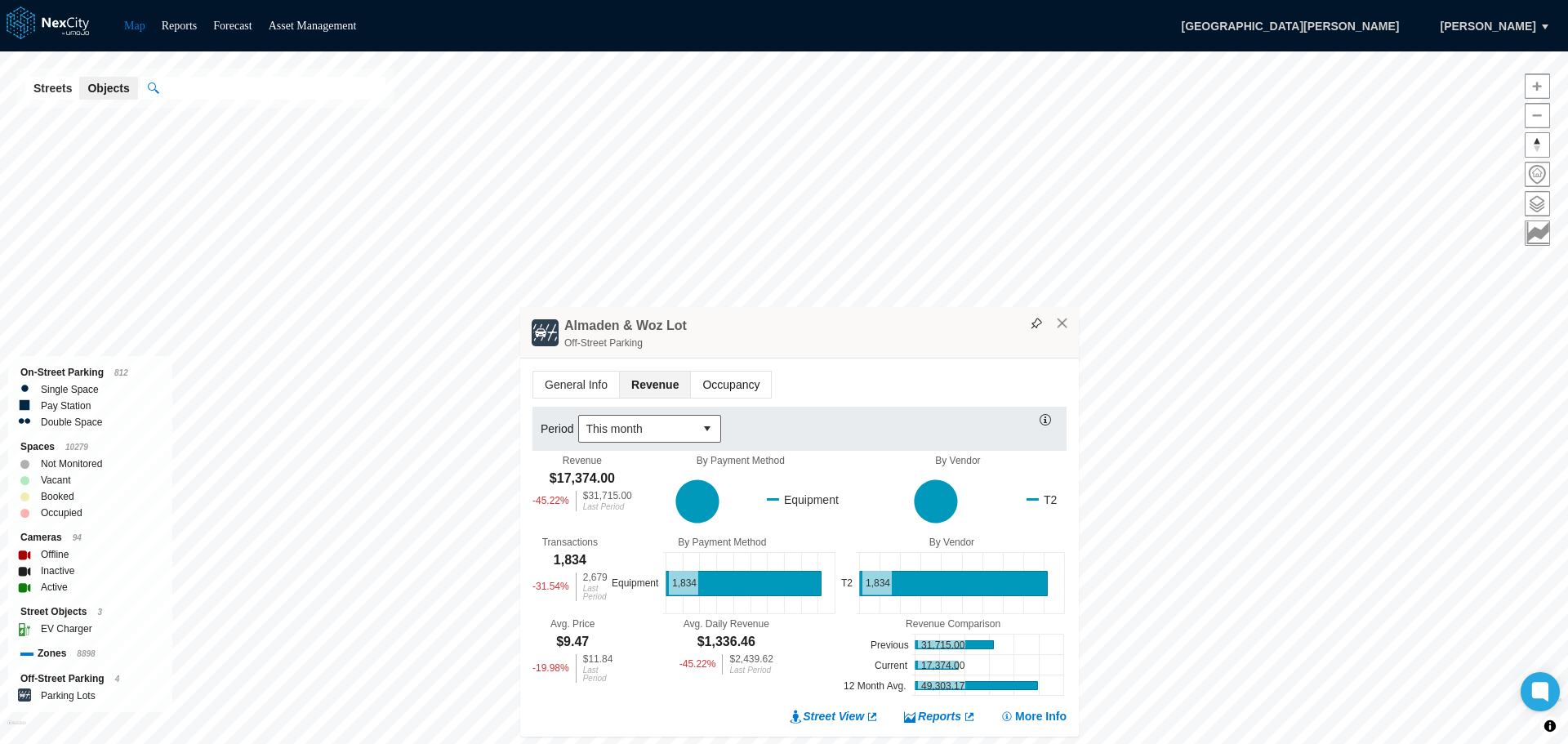
click at [730, 380] on span "Occupancy" at bounding box center [731, 384] width 80 height 26
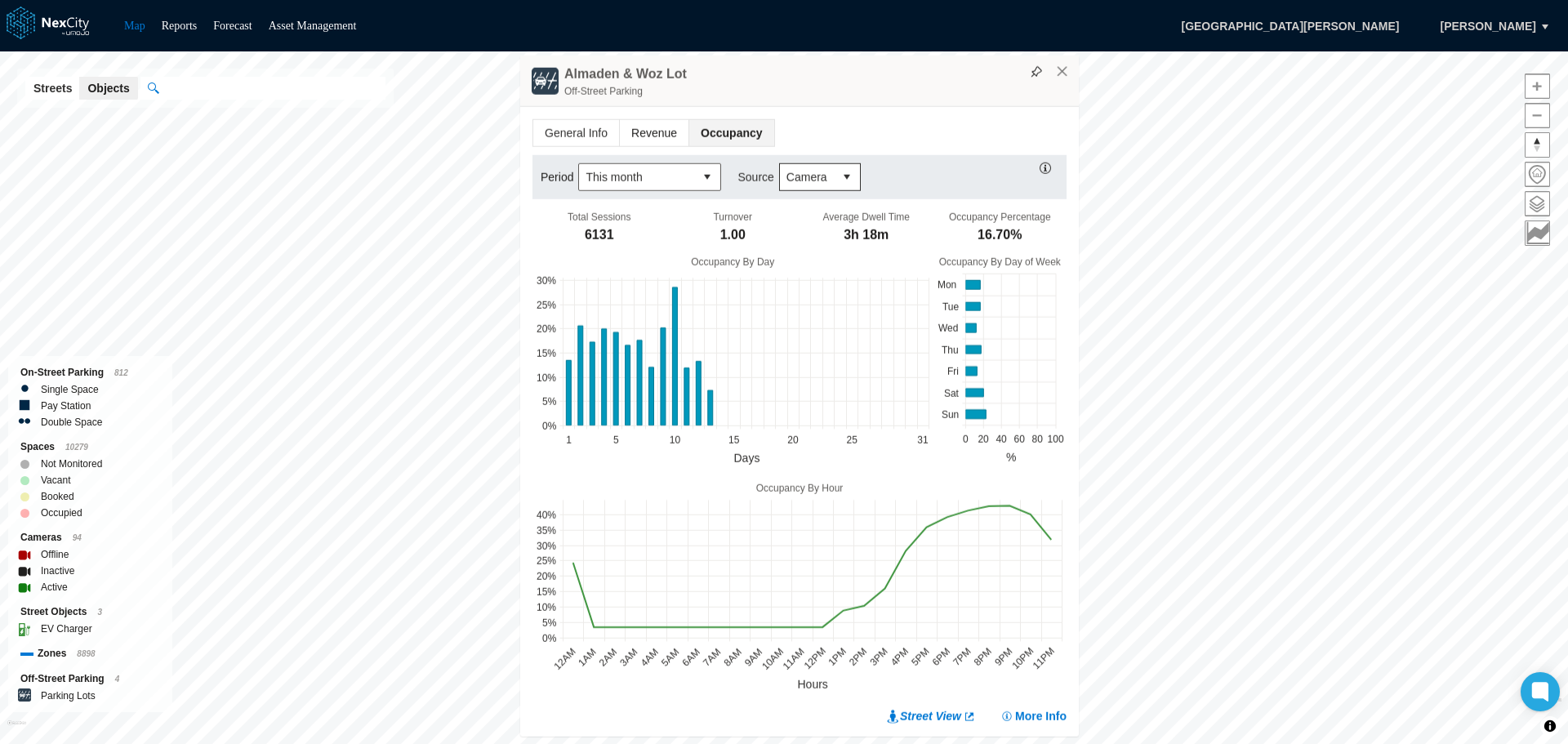
click at [654, 132] on span "Revenue" at bounding box center [654, 132] width 68 height 26
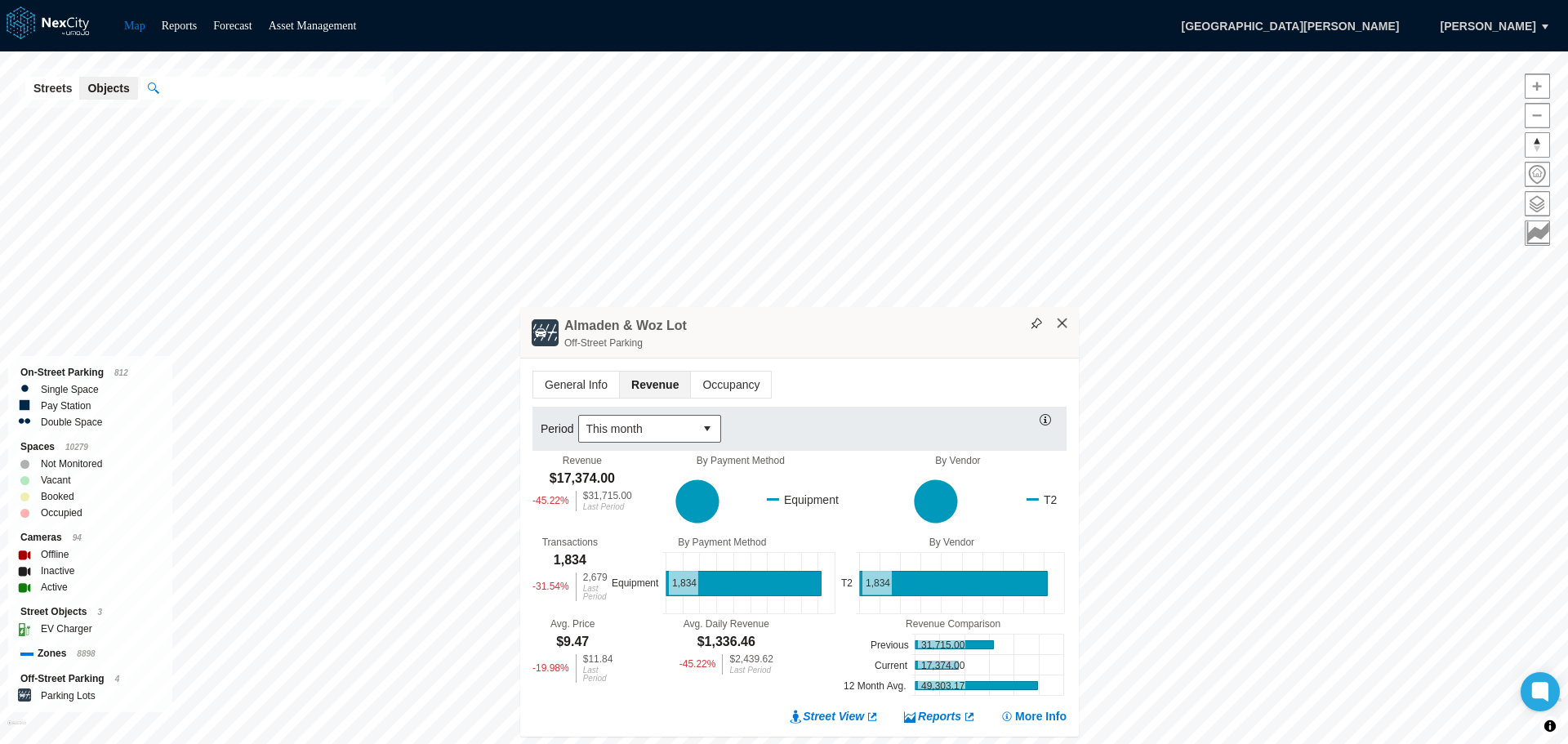
click at [1066, 319] on button "×" at bounding box center [1062, 323] width 14 height 14
